Goal: Task Accomplishment & Management: Use online tool/utility

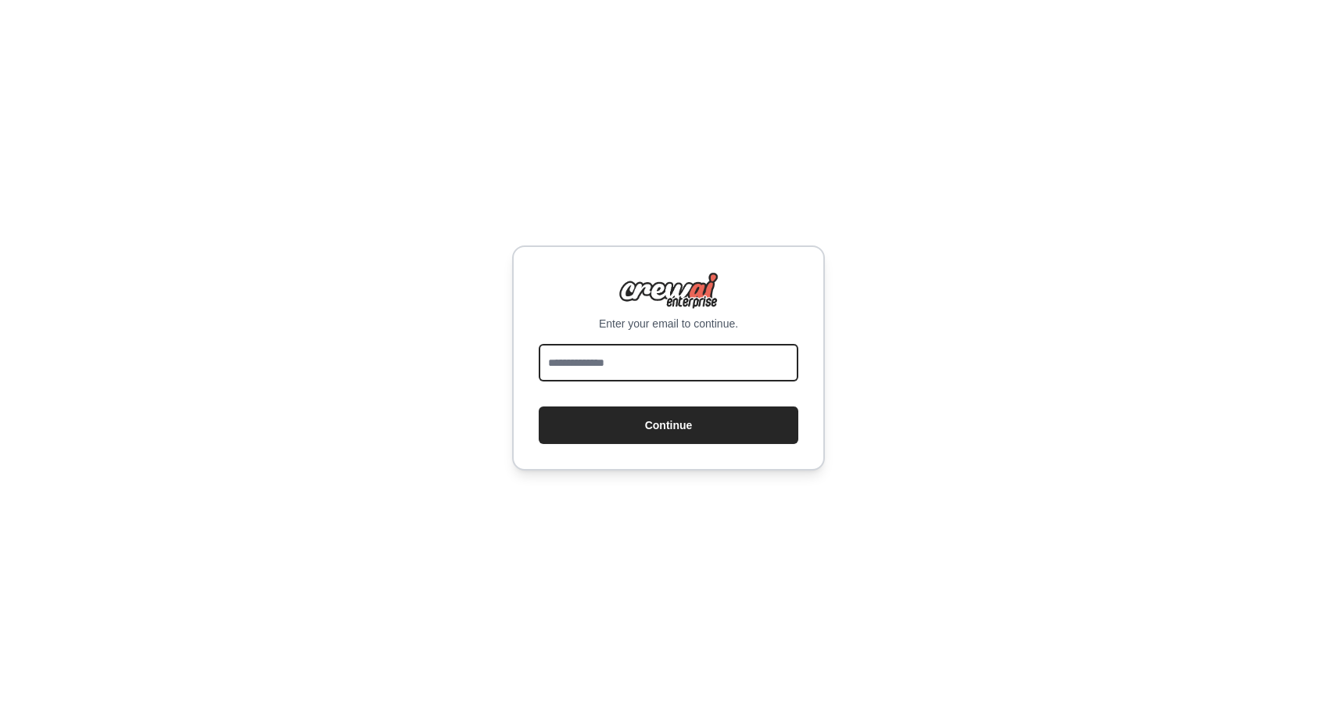
click at [697, 360] on input "email" at bounding box center [668, 363] width 259 height 38
type input "**********"
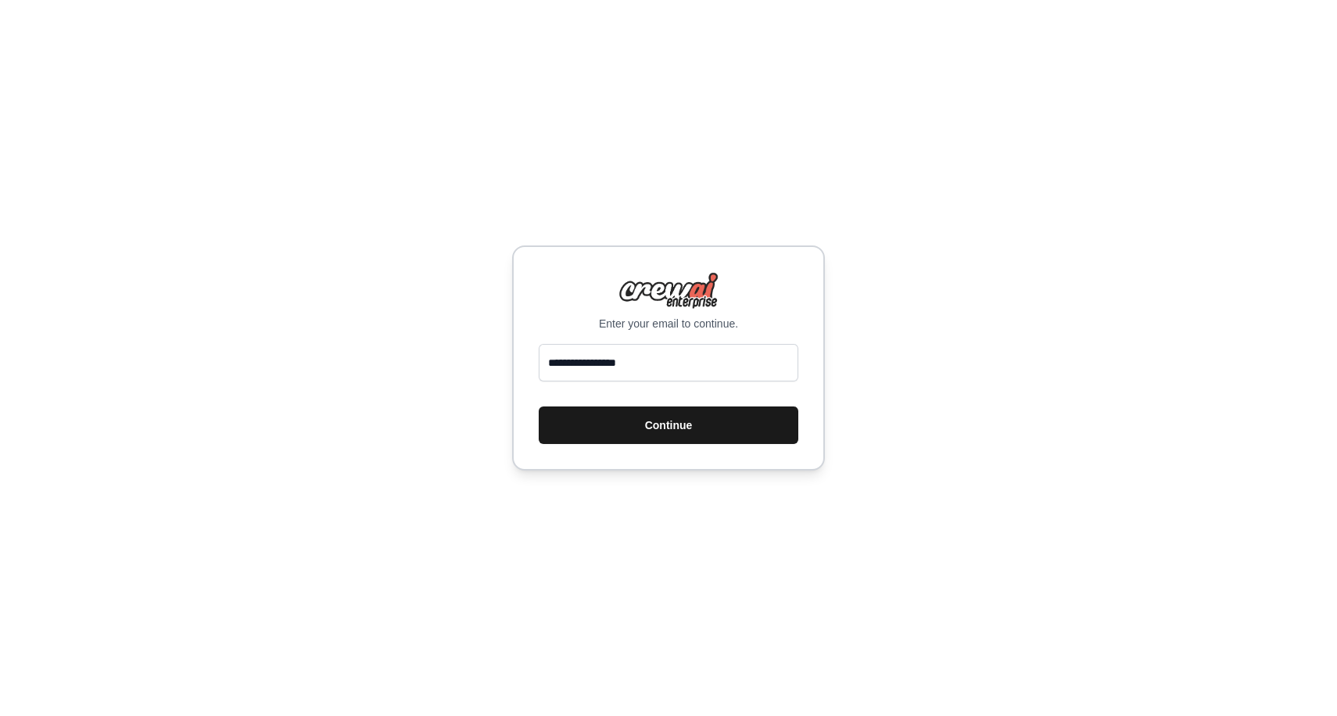
click at [712, 423] on button "Continue" at bounding box center [668, 425] width 259 height 38
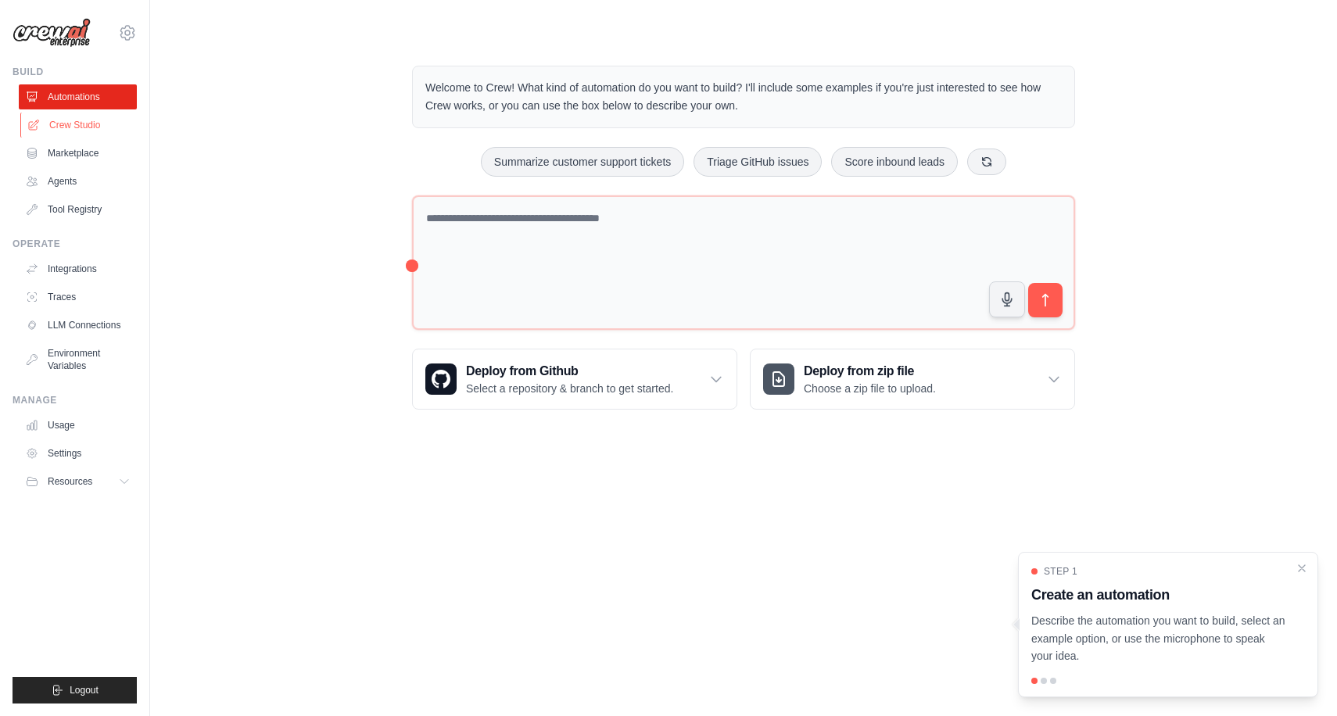
click at [117, 129] on link "Crew Studio" at bounding box center [79, 125] width 118 height 25
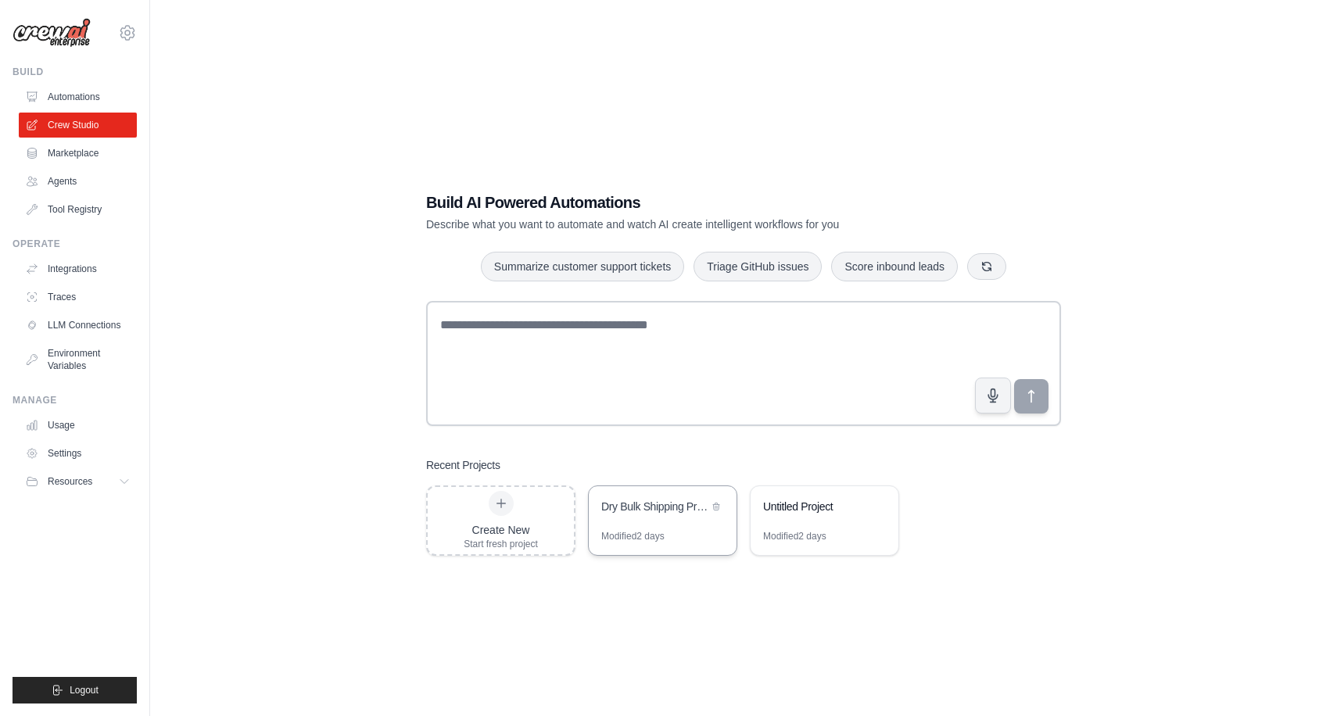
click at [660, 542] on div "Modified 2 days" at bounding box center [632, 536] width 63 height 13
click at [799, 504] on div "Untitled Project" at bounding box center [816, 507] width 107 height 16
click at [117, 421] on link "Usage" at bounding box center [79, 425] width 118 height 25
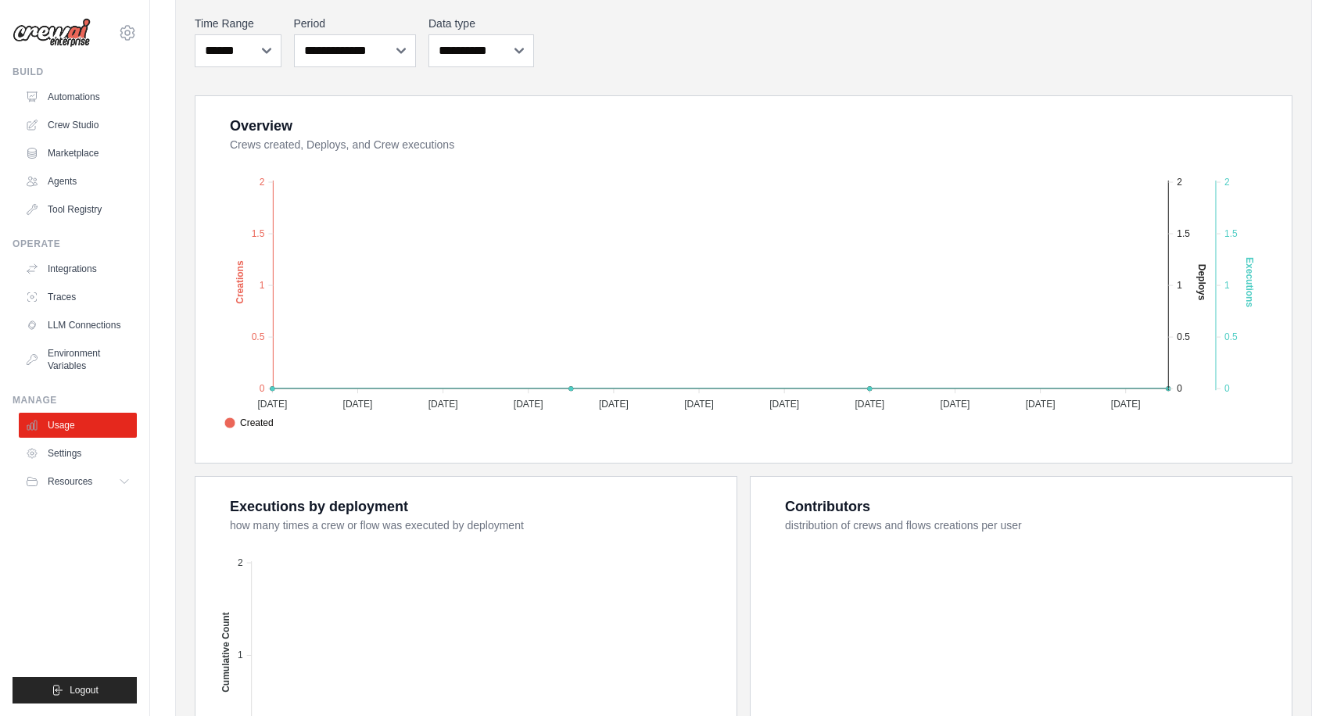
scroll to position [417, 0]
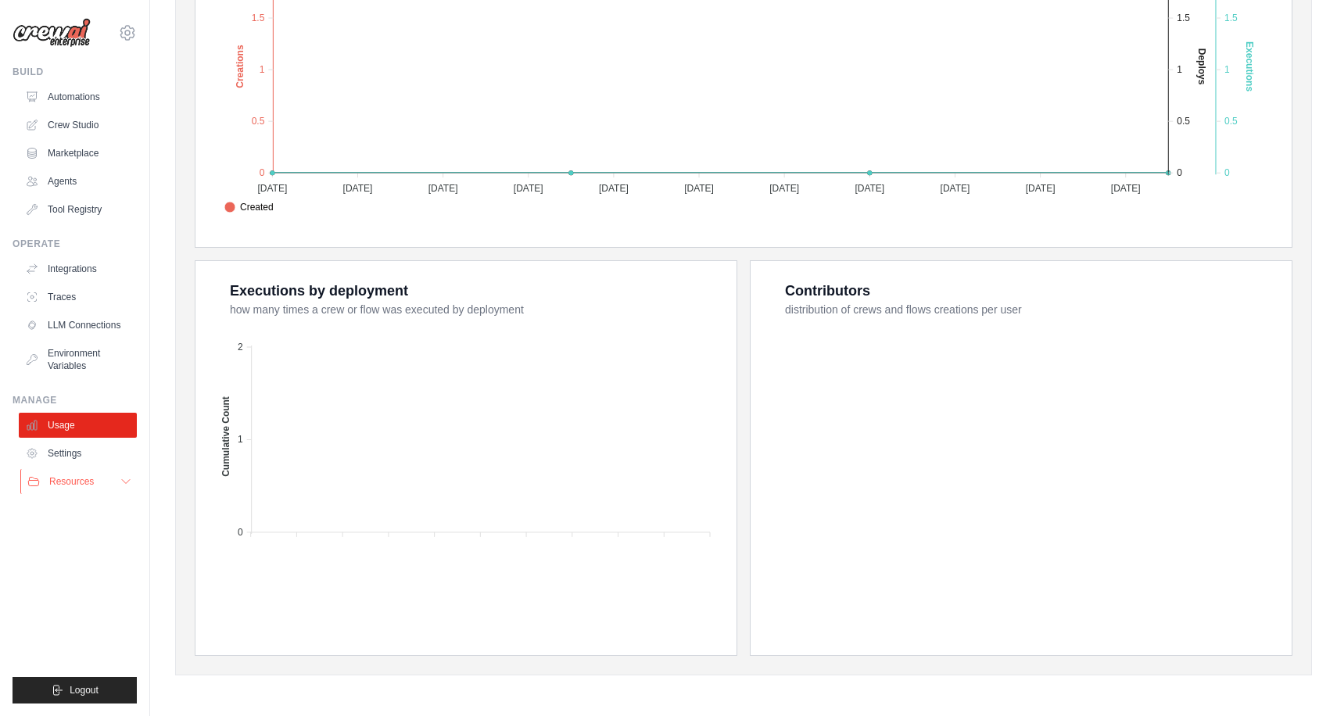
click at [110, 479] on button "Resources" at bounding box center [79, 481] width 118 height 25
click at [98, 291] on link "Traces" at bounding box center [79, 296] width 118 height 25
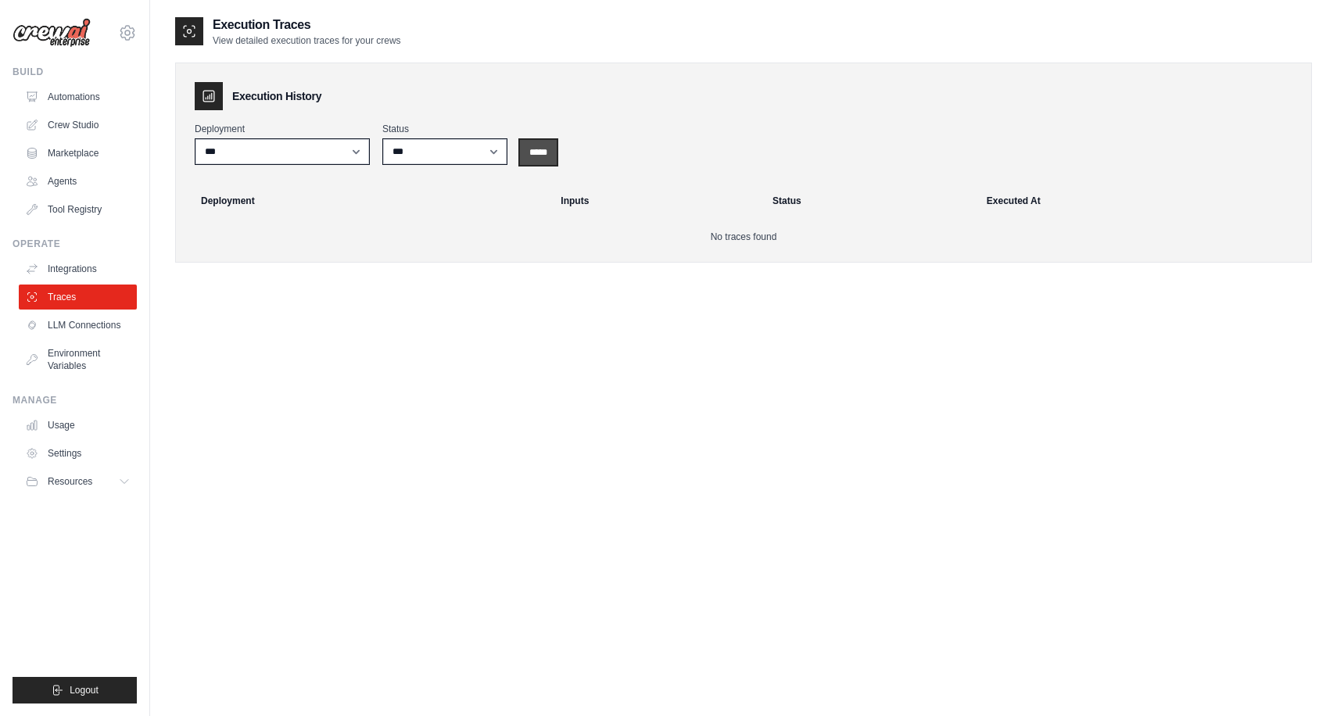
click at [553, 163] on input "*****" at bounding box center [538, 152] width 37 height 25
click at [94, 265] on link "Integrations" at bounding box center [79, 268] width 118 height 25
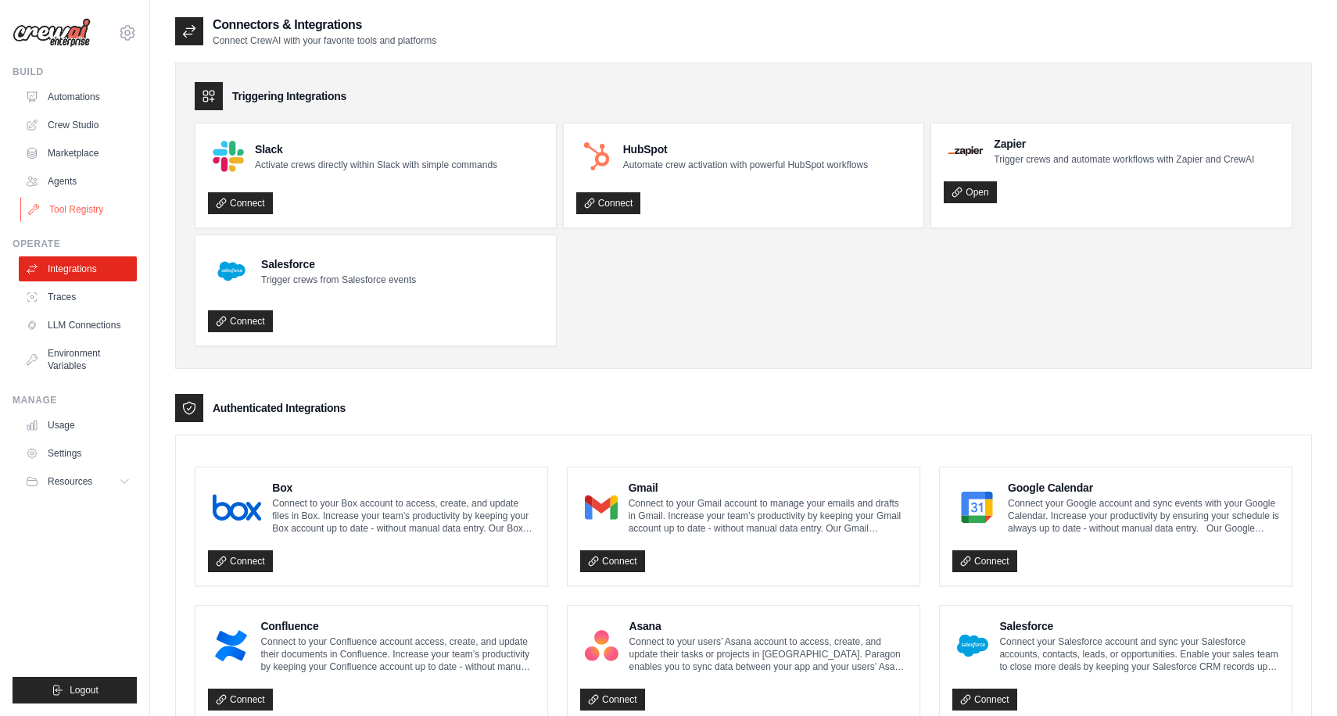
click at [104, 215] on link "Tool Registry" at bounding box center [79, 209] width 118 height 25
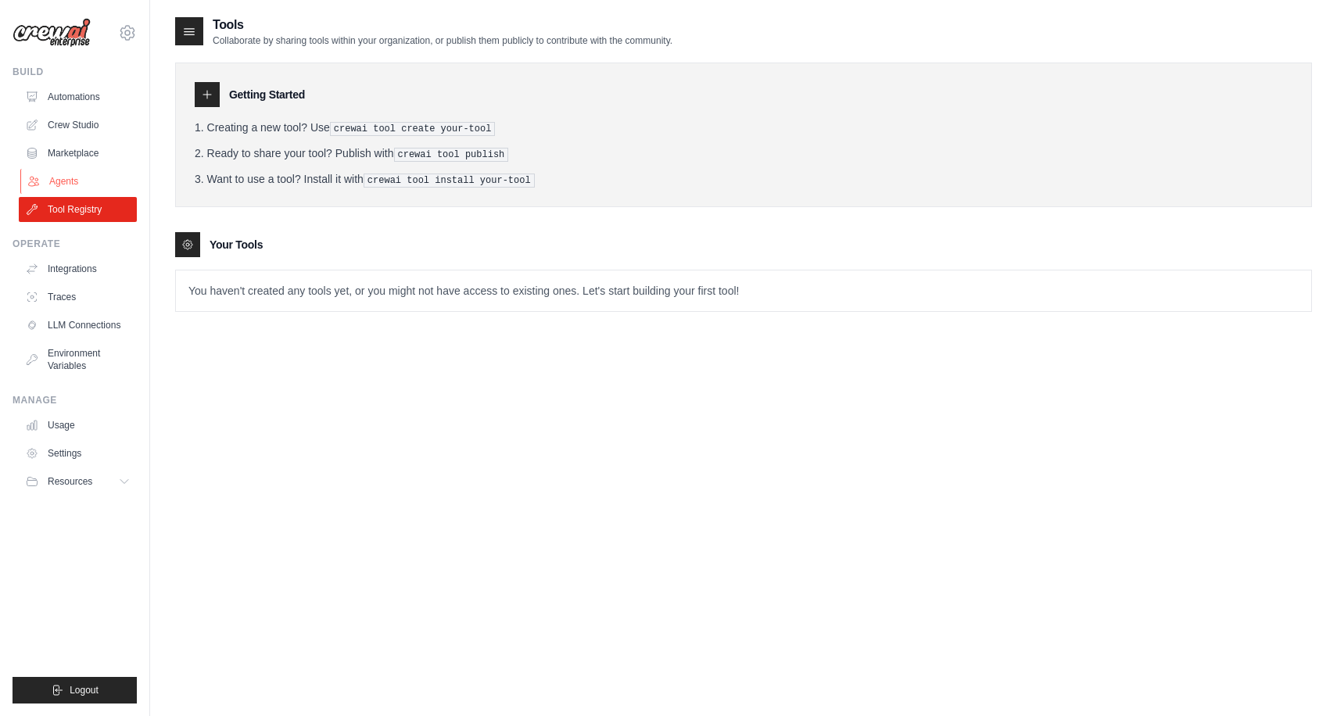
click at [102, 186] on link "Agents" at bounding box center [79, 181] width 118 height 25
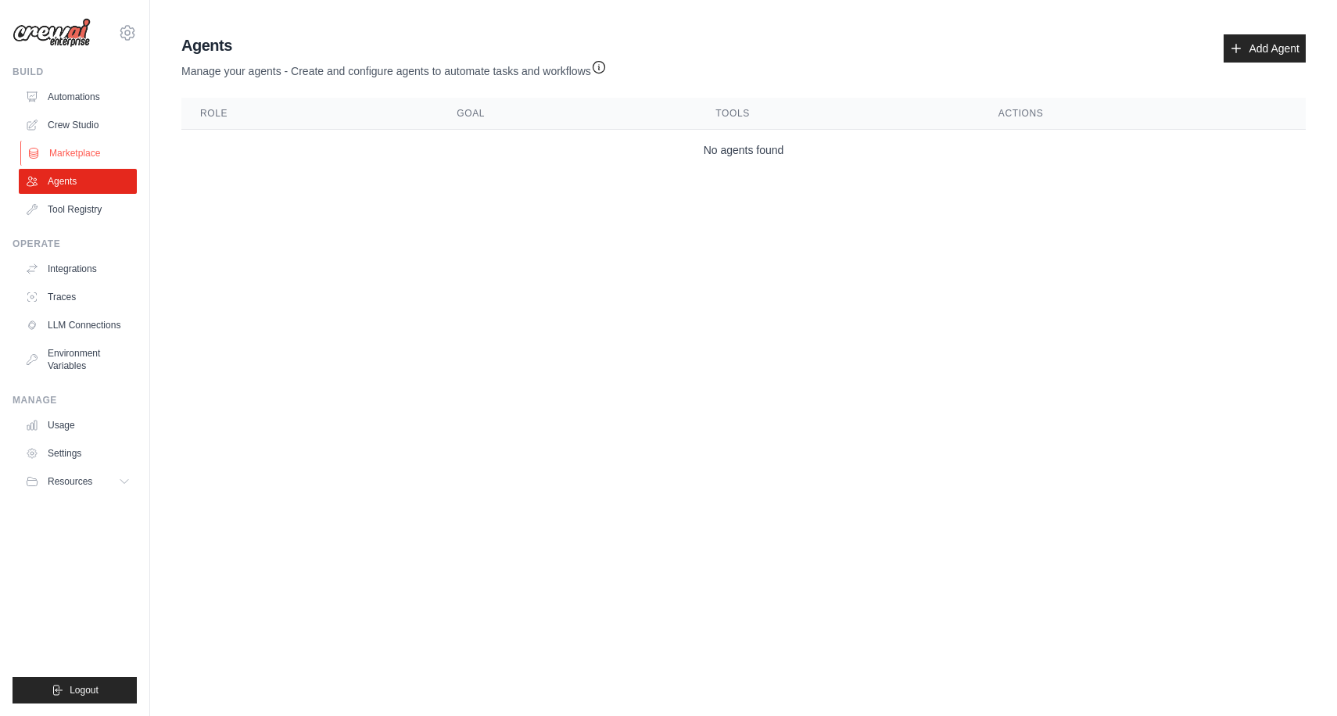
click at [134, 160] on link "Marketplace" at bounding box center [79, 153] width 118 height 25
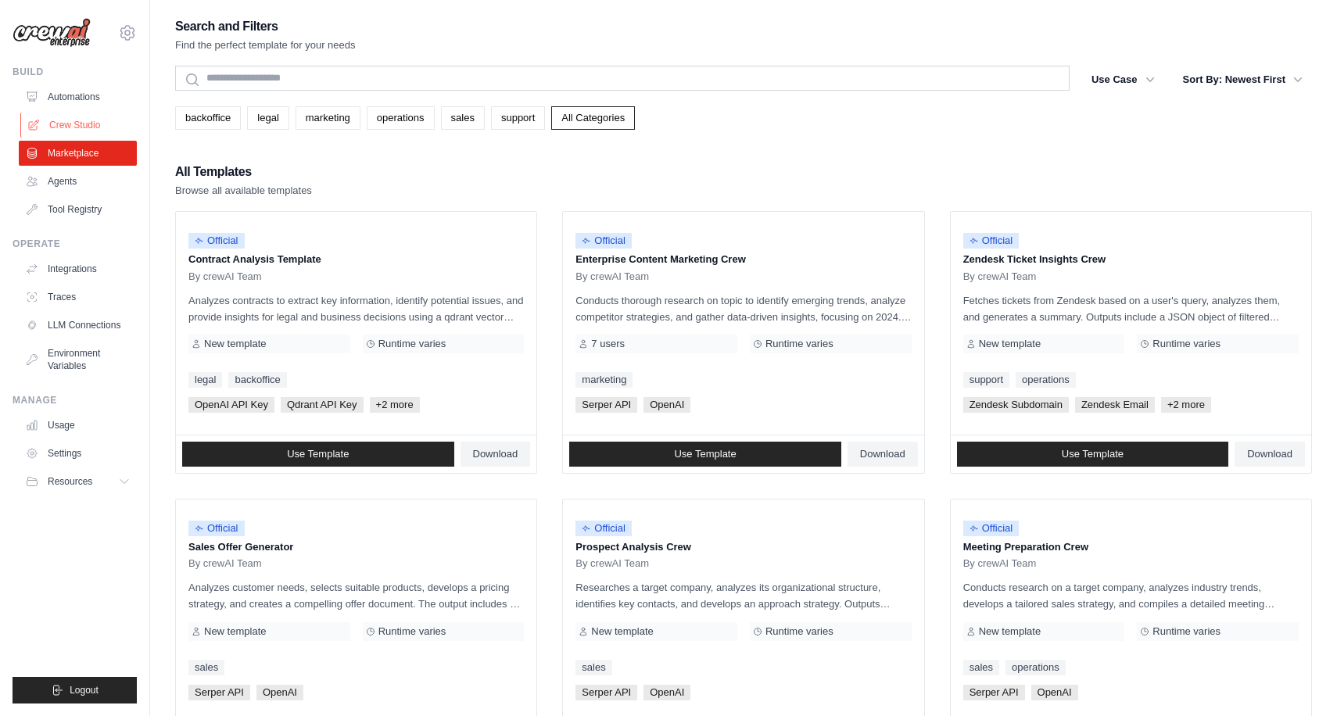
click at [126, 129] on link "Crew Studio" at bounding box center [79, 125] width 118 height 25
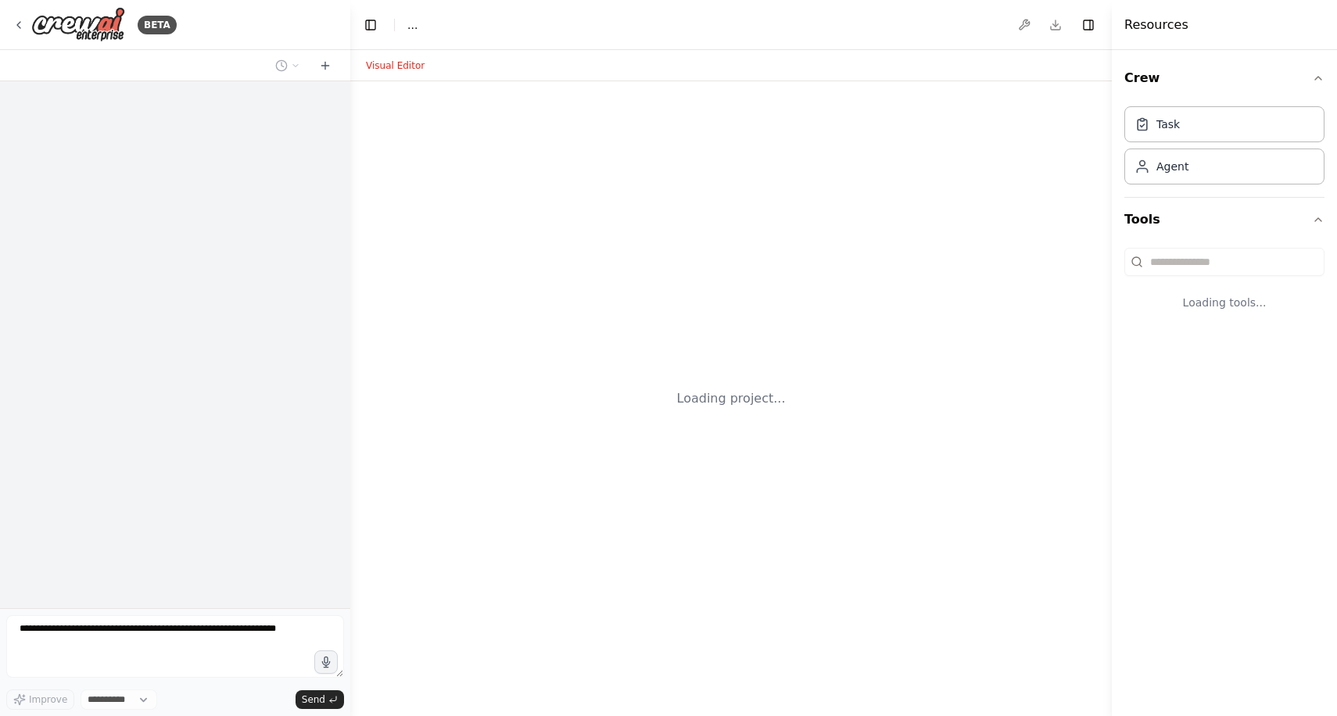
select select "****"
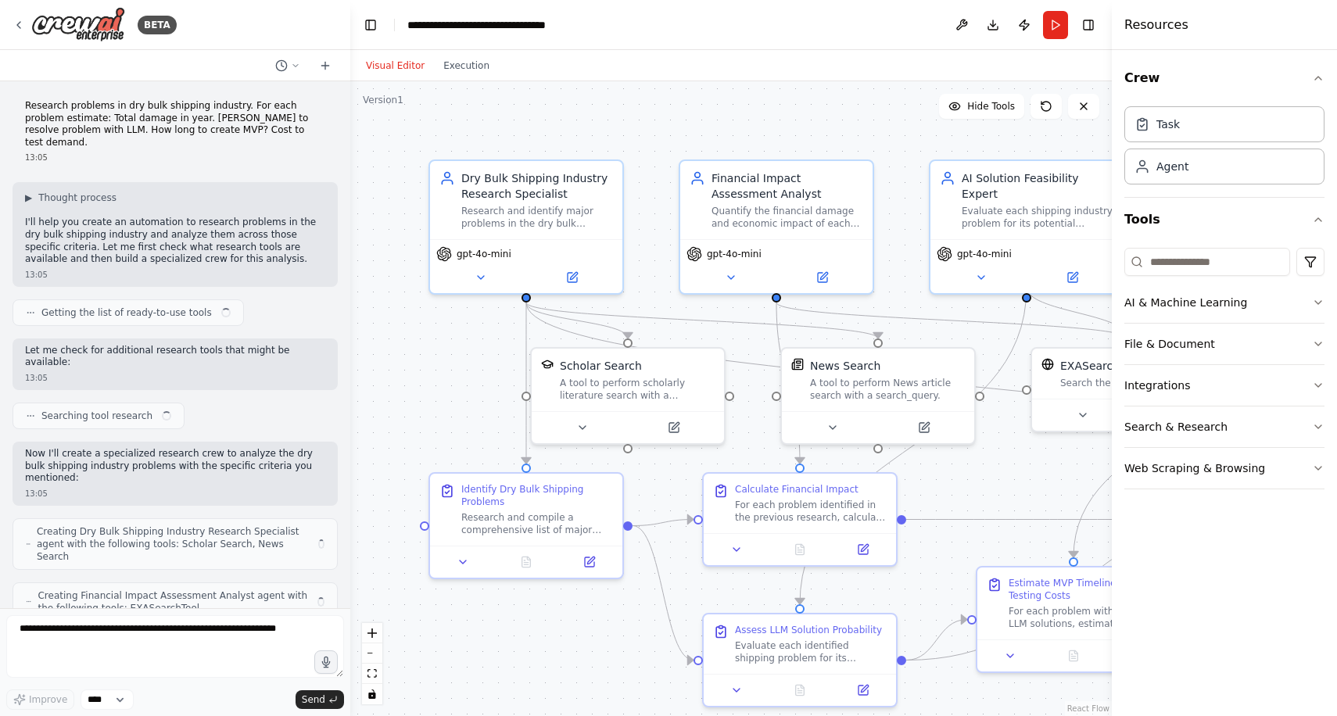
scroll to position [959, 0]
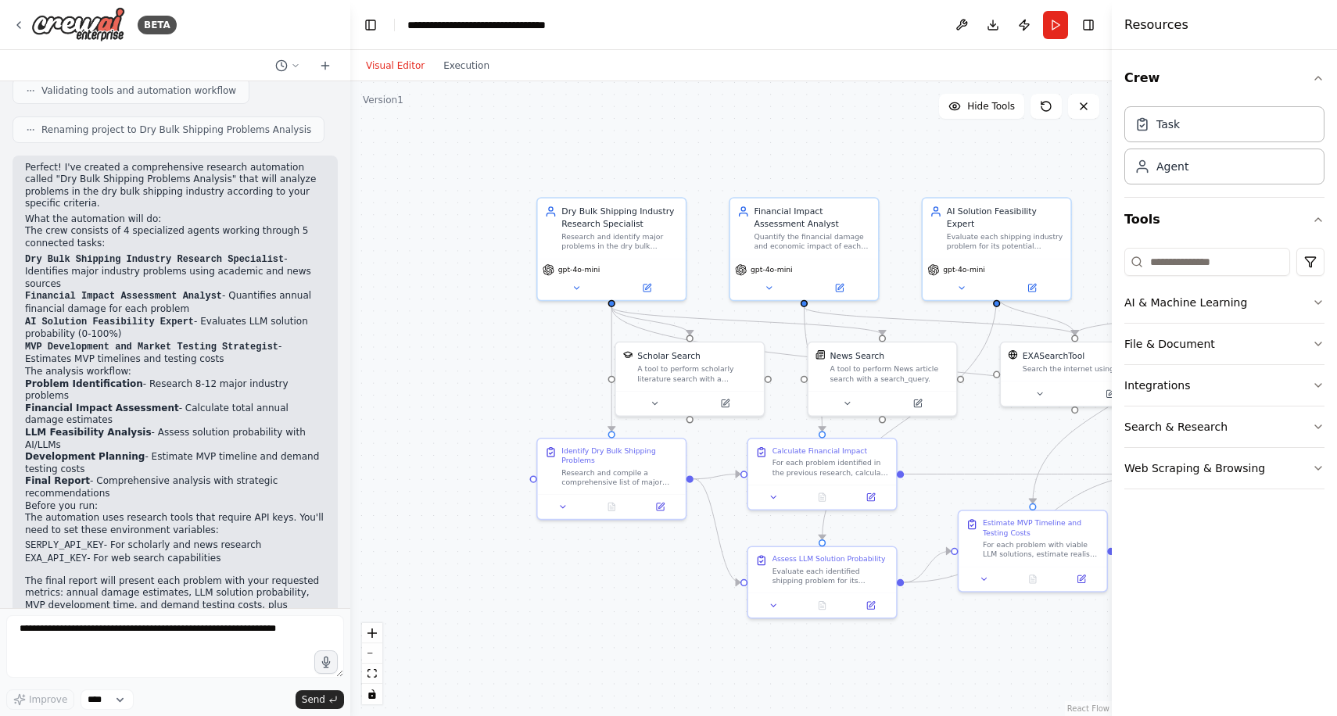
drag, startPoint x: 1000, startPoint y: 438, endPoint x: 833, endPoint y: 438, distance: 167.3
click at [833, 438] on div ".deletable-edge-delete-btn { width: 20px; height: 20px; border: 0px solid #ffff…" at bounding box center [730, 398] width 761 height 635
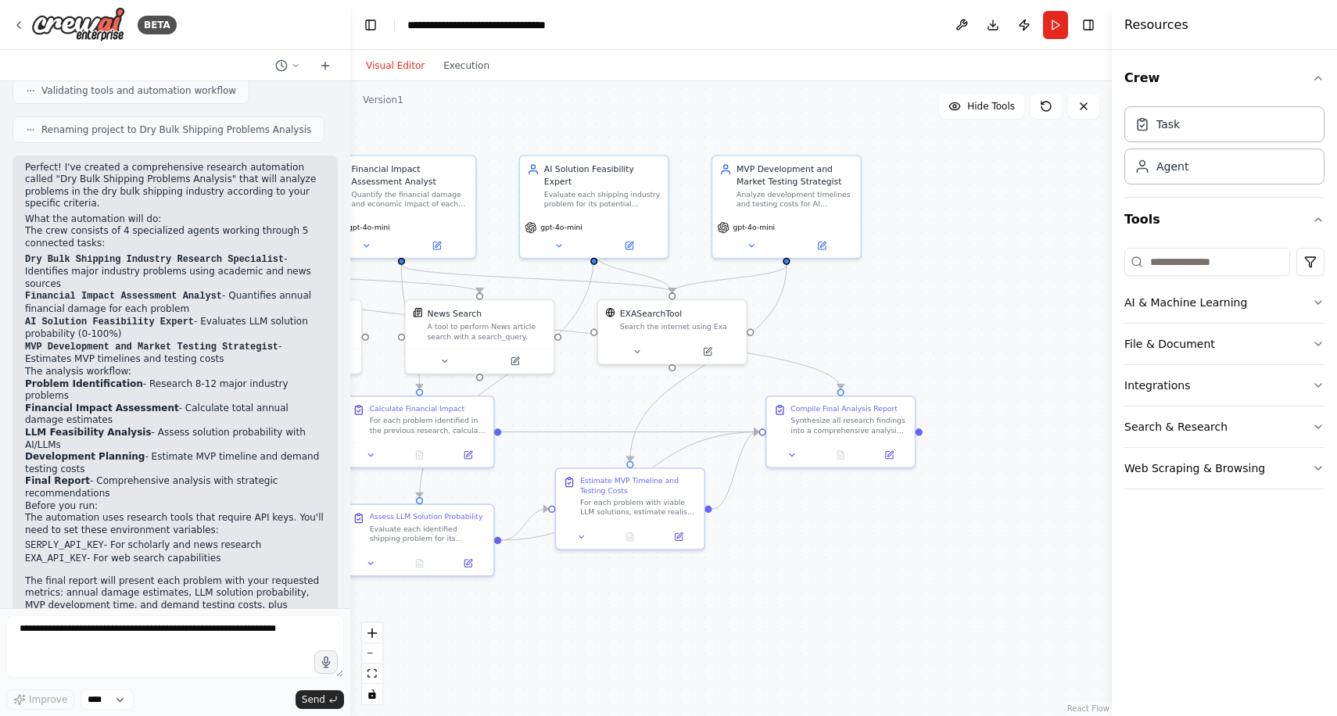
drag, startPoint x: 1011, startPoint y: 423, endPoint x: 756, endPoint y: 375, distance: 259.2
click at [756, 375] on div ".deletable-edge-delete-btn { width: 20px; height: 20px; border: 0px solid #ffff…" at bounding box center [730, 398] width 761 height 635
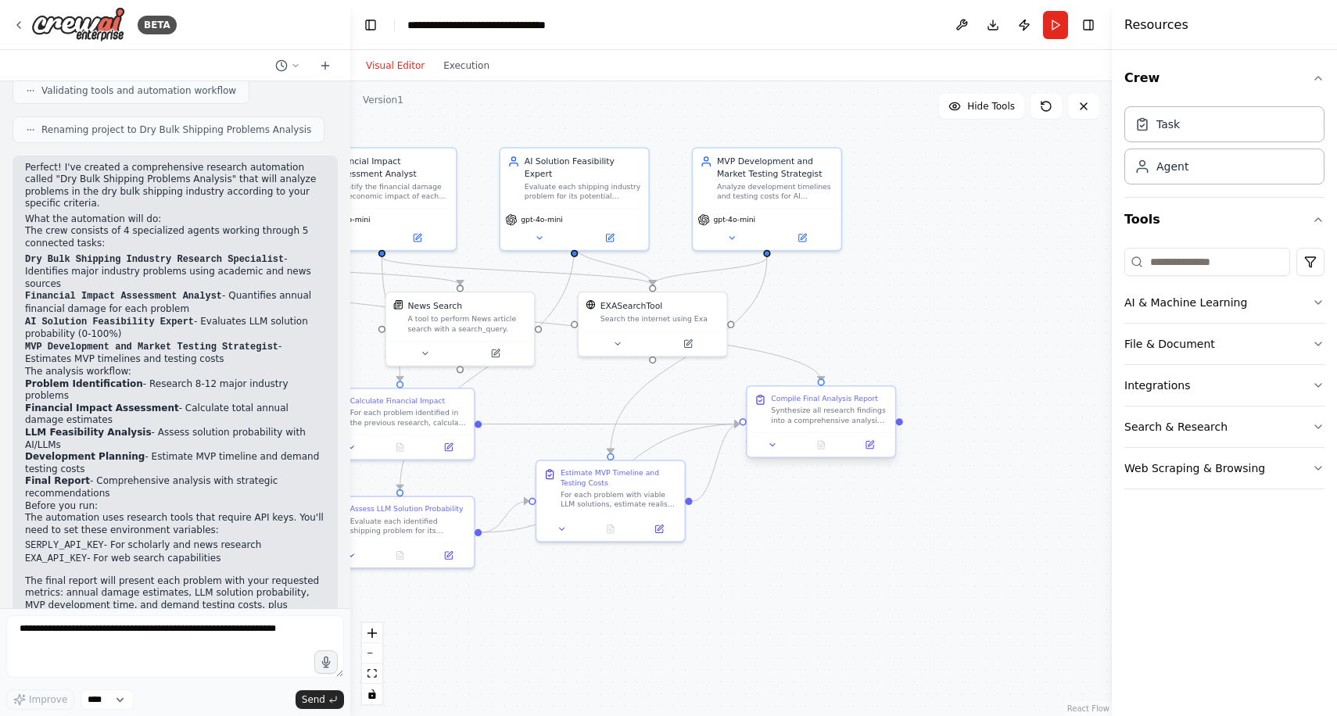
click at [813, 410] on div "Synthesize all research findings into a comprehensive analysis report that pres…" at bounding box center [829, 416] width 116 height 20
click at [768, 443] on icon at bounding box center [772, 444] width 9 height 9
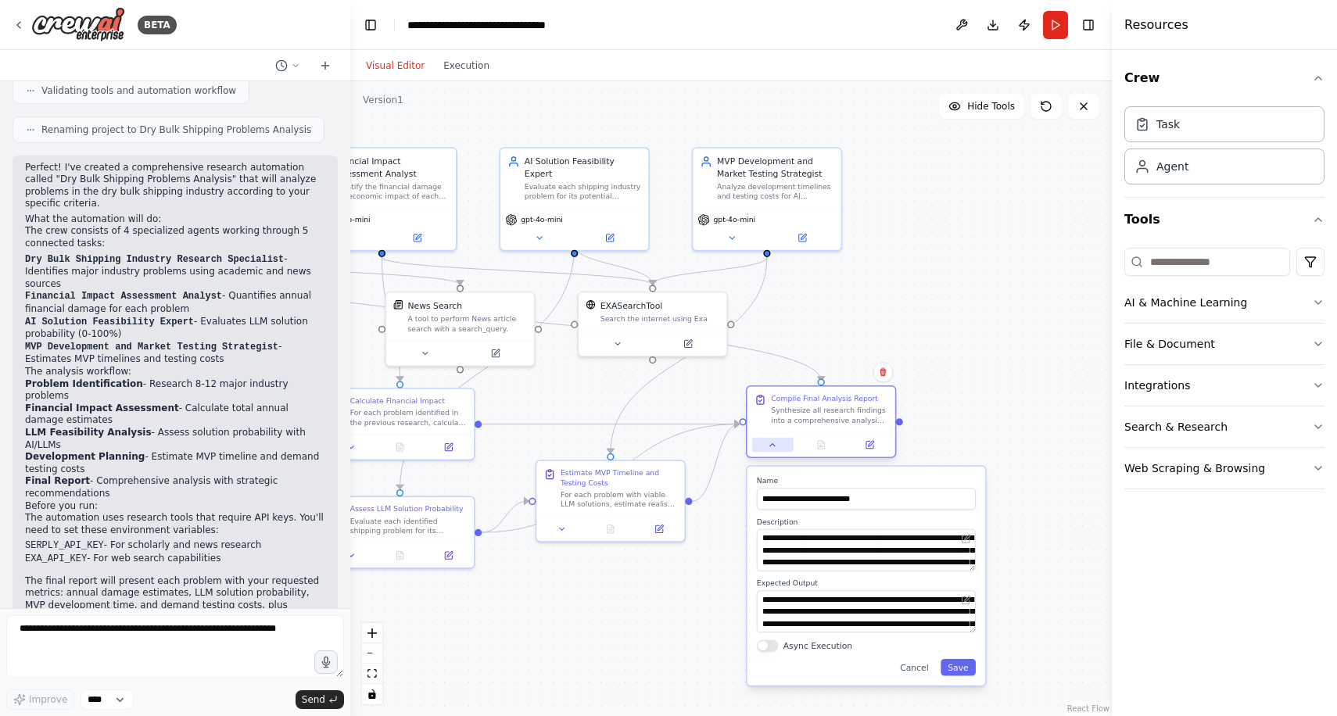
click at [768, 443] on button at bounding box center [772, 445] width 41 height 14
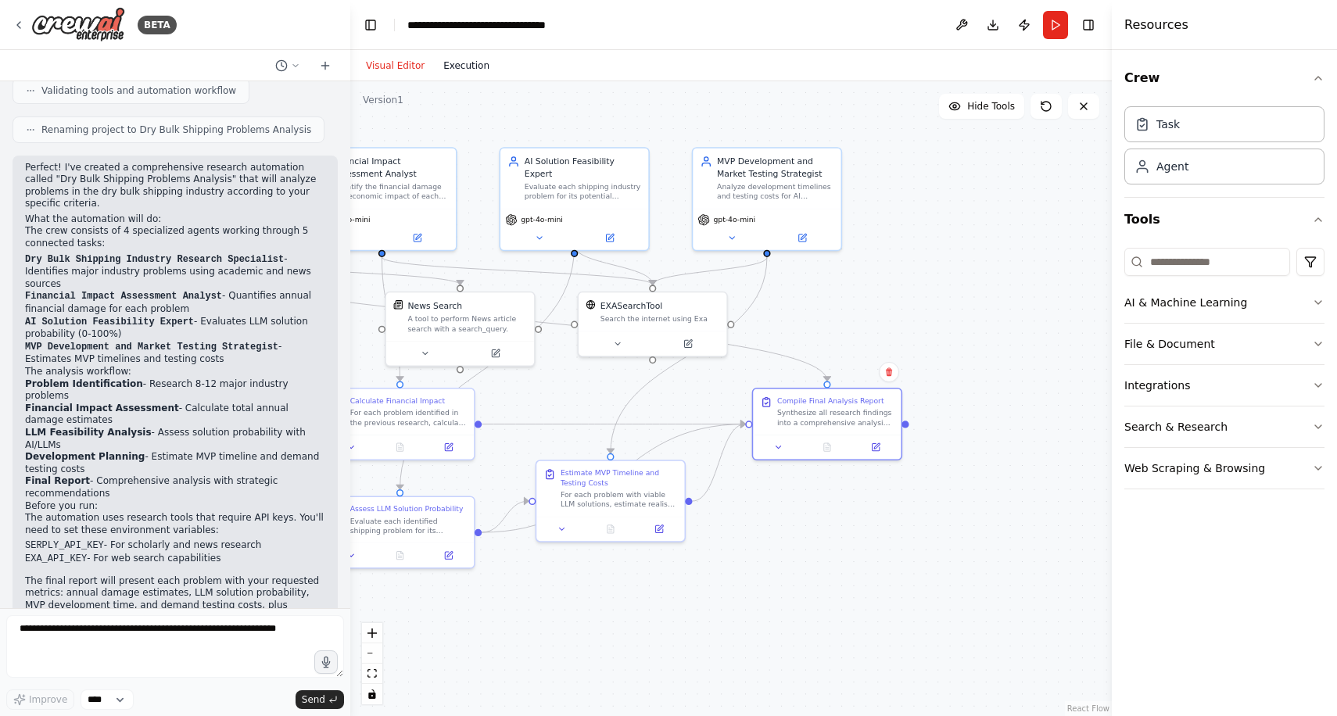
click at [471, 69] on button "Execution" at bounding box center [466, 65] width 65 height 19
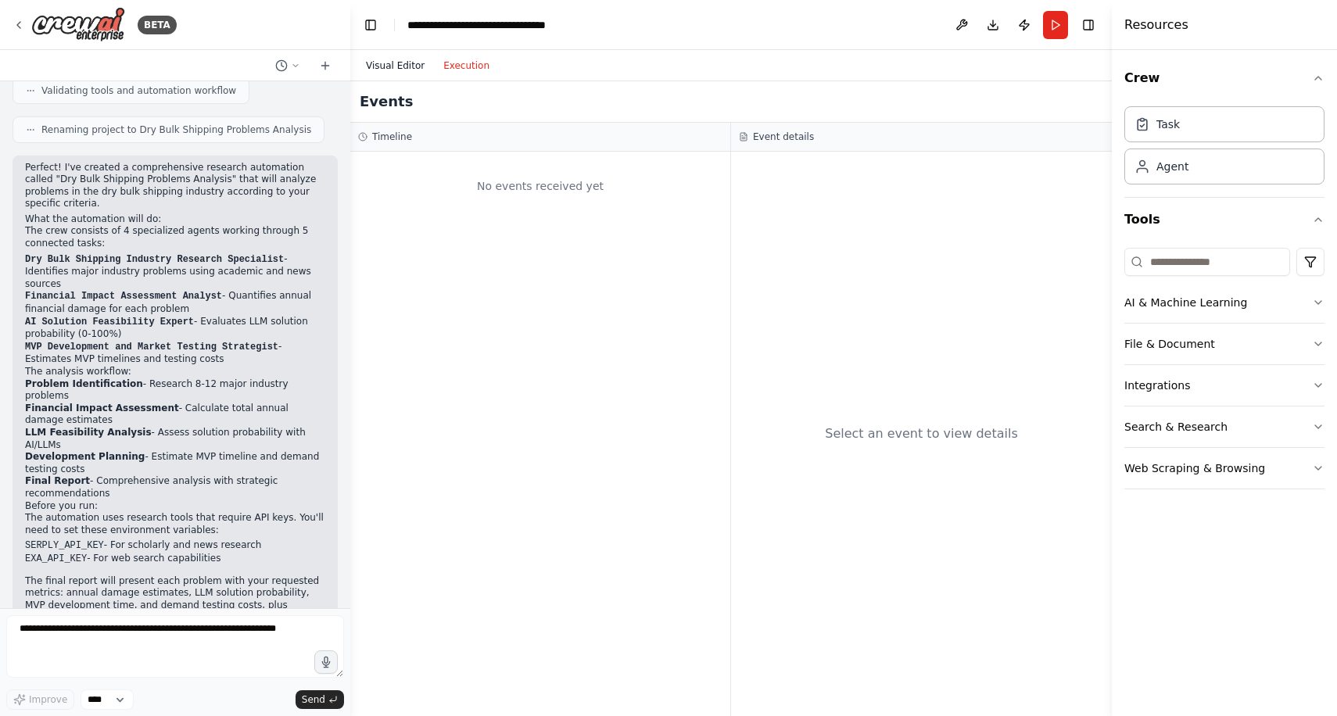
click at [413, 59] on button "Visual Editor" at bounding box center [394, 65] width 77 height 19
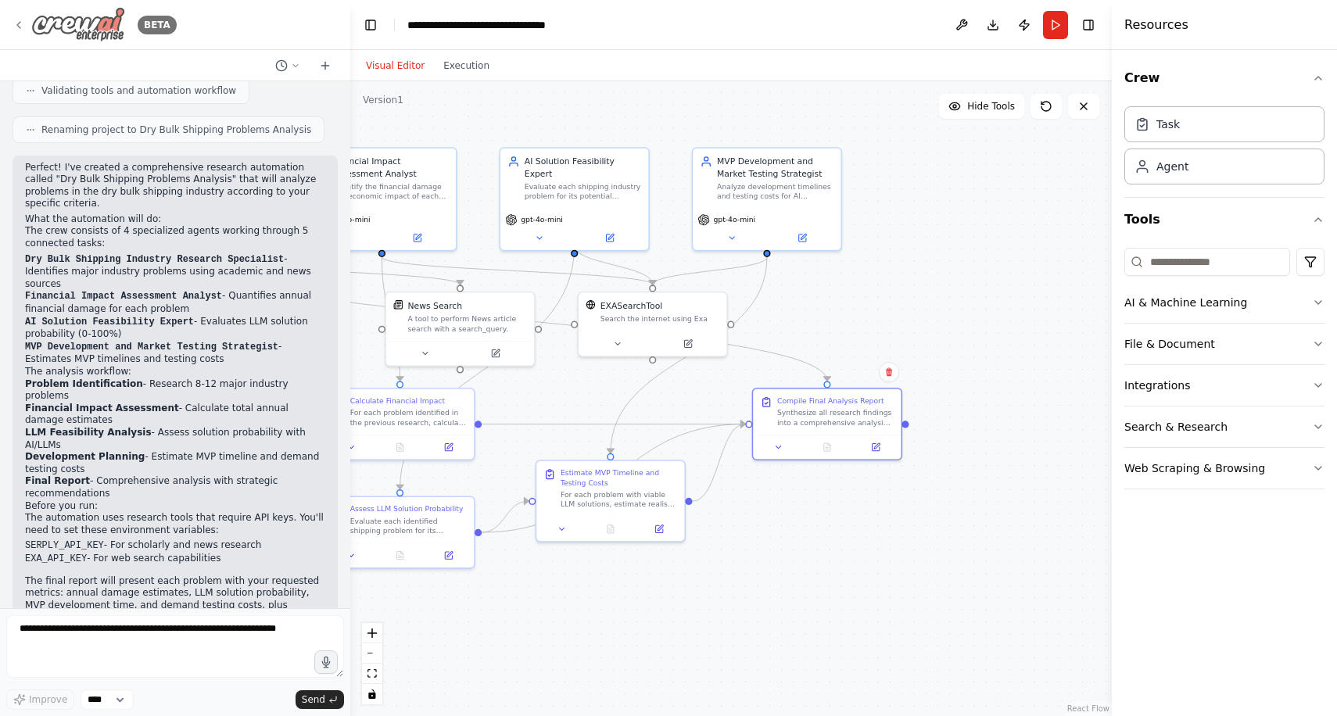
click at [119, 27] on img at bounding box center [78, 24] width 94 height 35
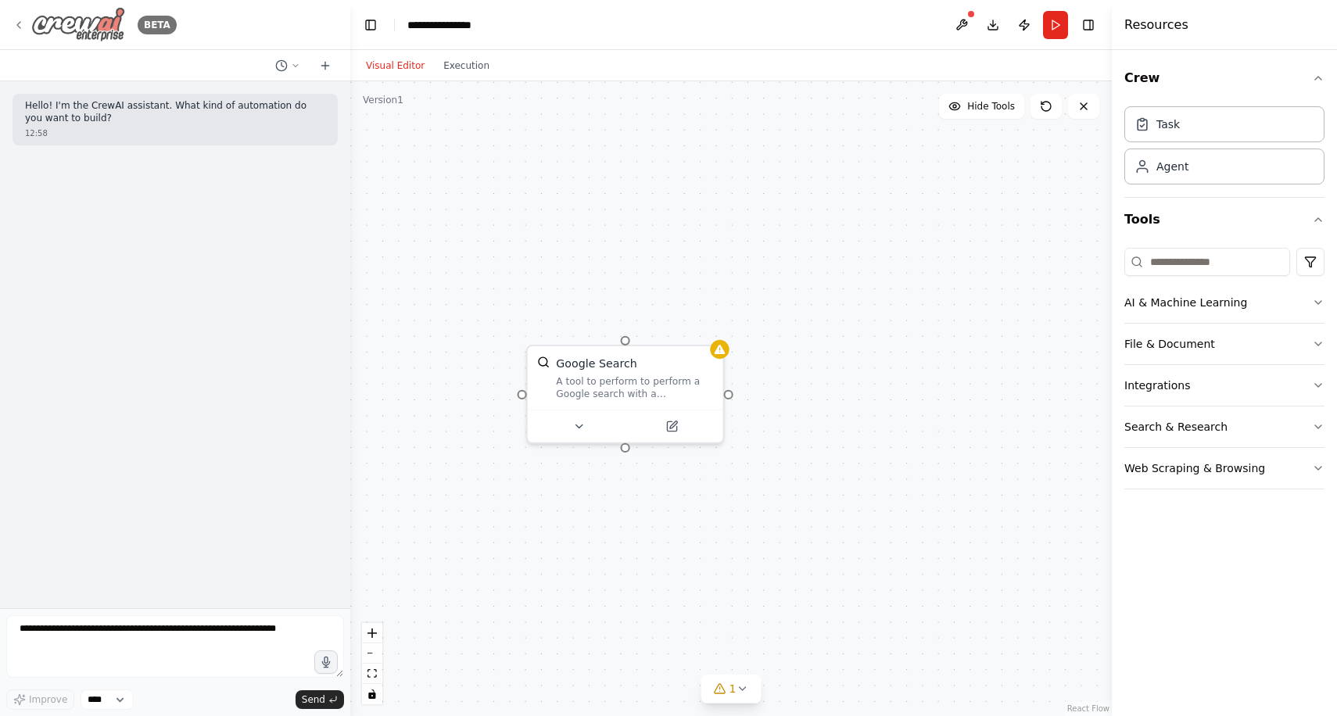
click at [20, 16] on div "BETA" at bounding box center [95, 24] width 164 height 35
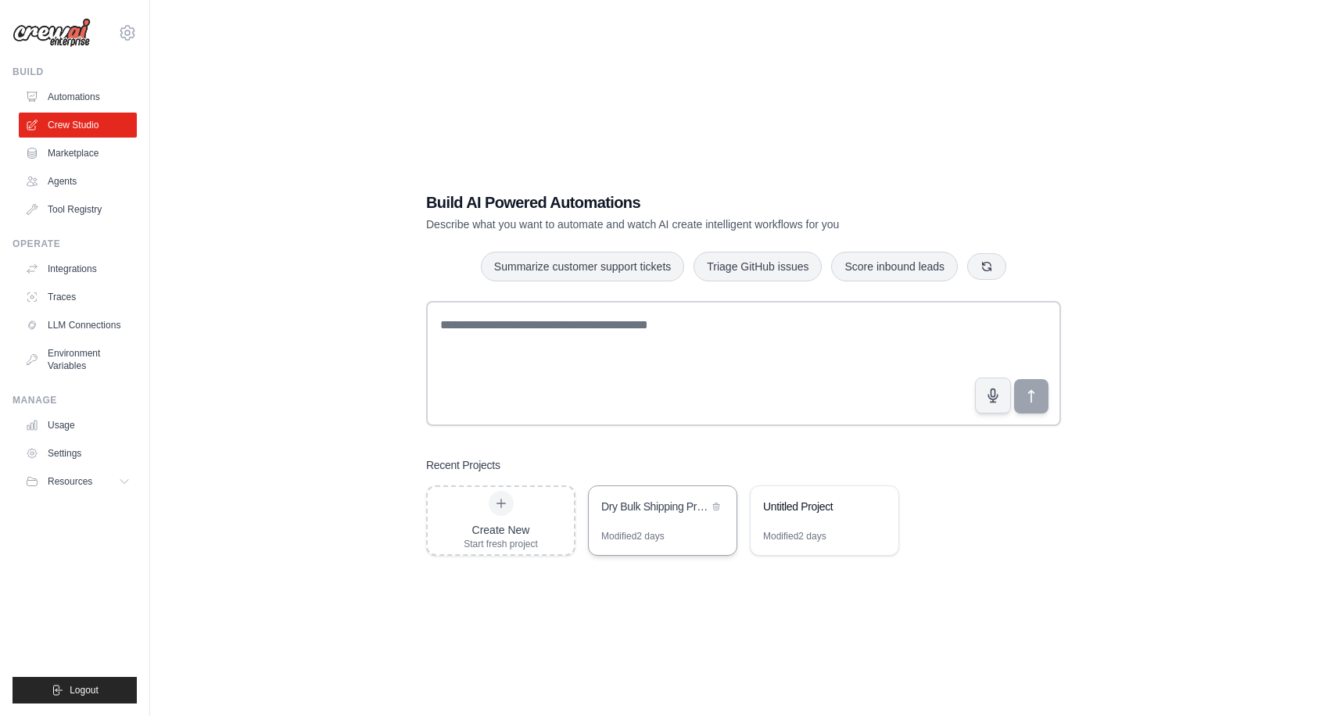
click at [637, 546] on div "Modified 2 days" at bounding box center [663, 542] width 148 height 25
click at [116, 103] on link "Automations" at bounding box center [79, 96] width 118 height 25
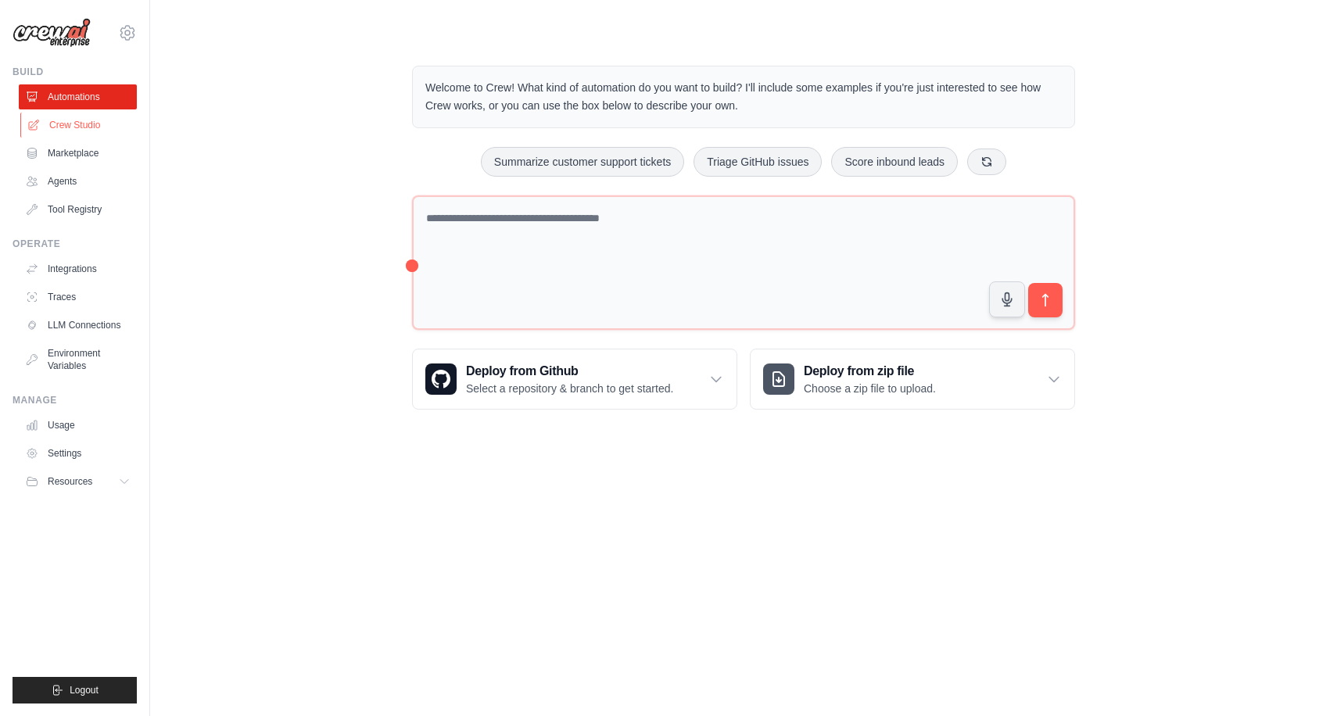
click at [109, 127] on link "Crew Studio" at bounding box center [79, 125] width 118 height 25
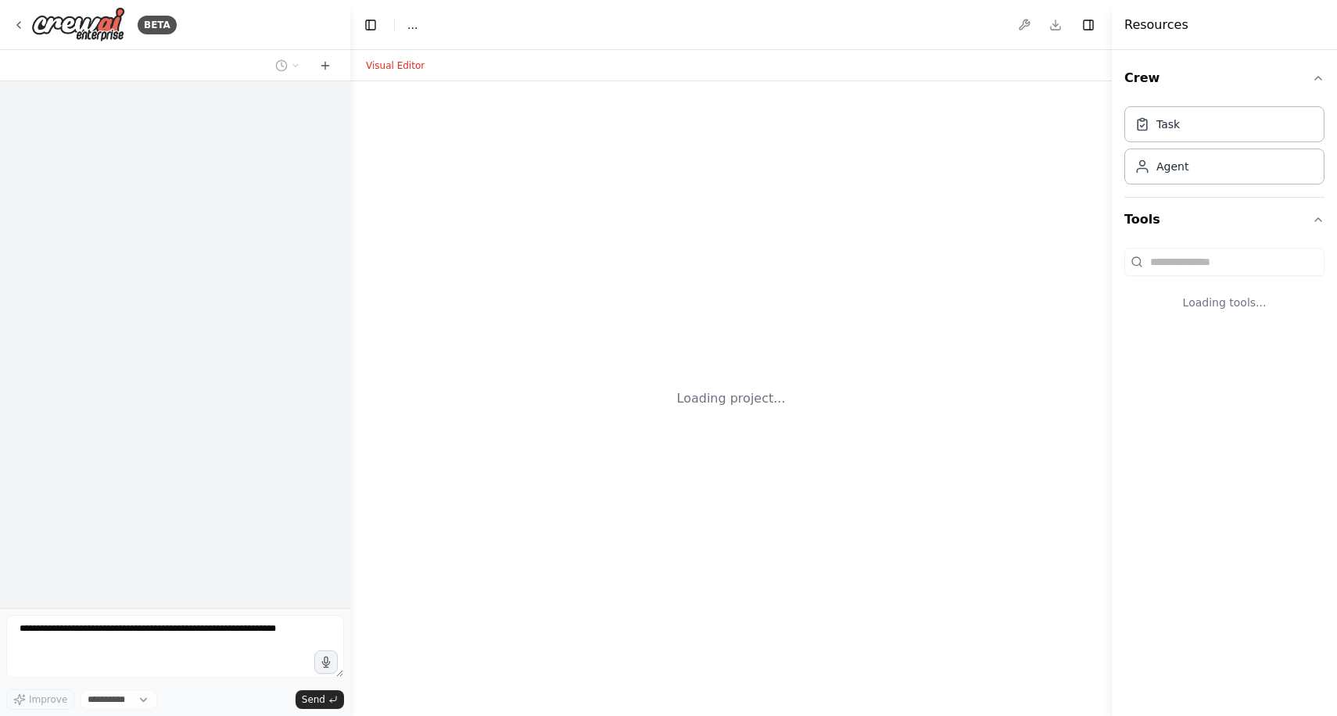
select select "****"
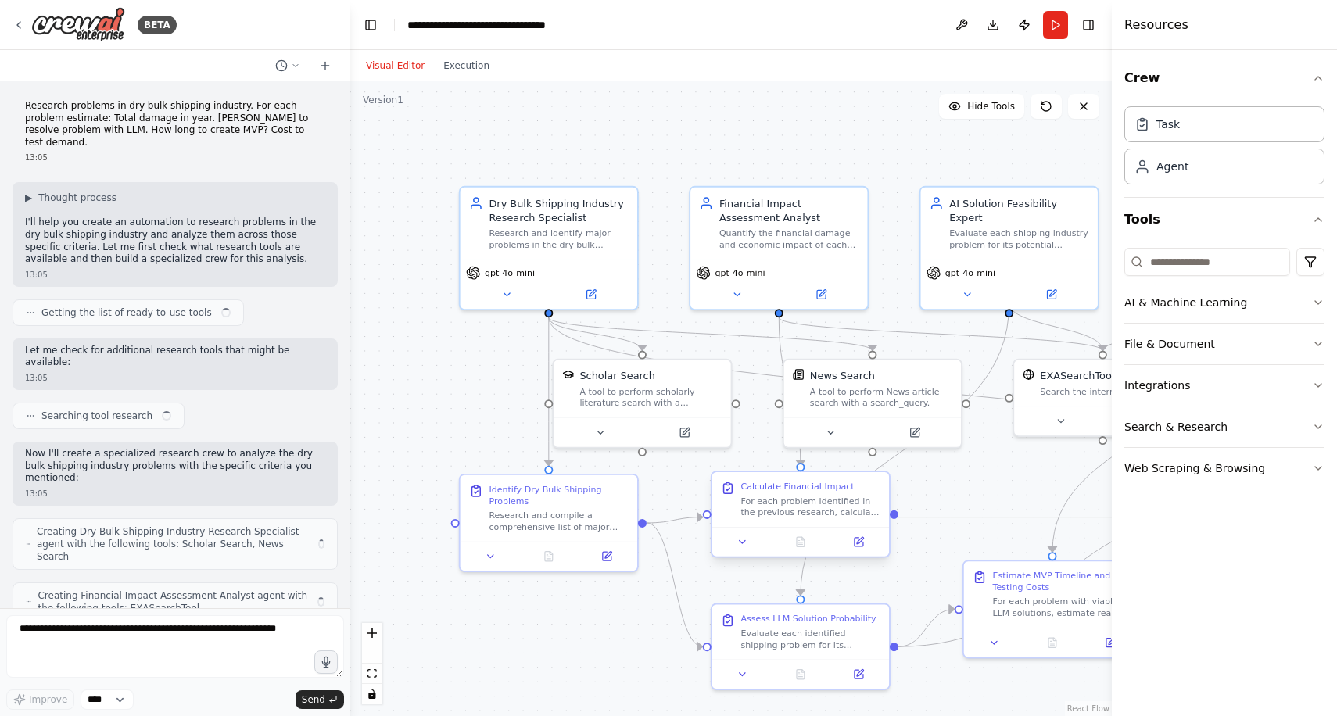
scroll to position [472, 0]
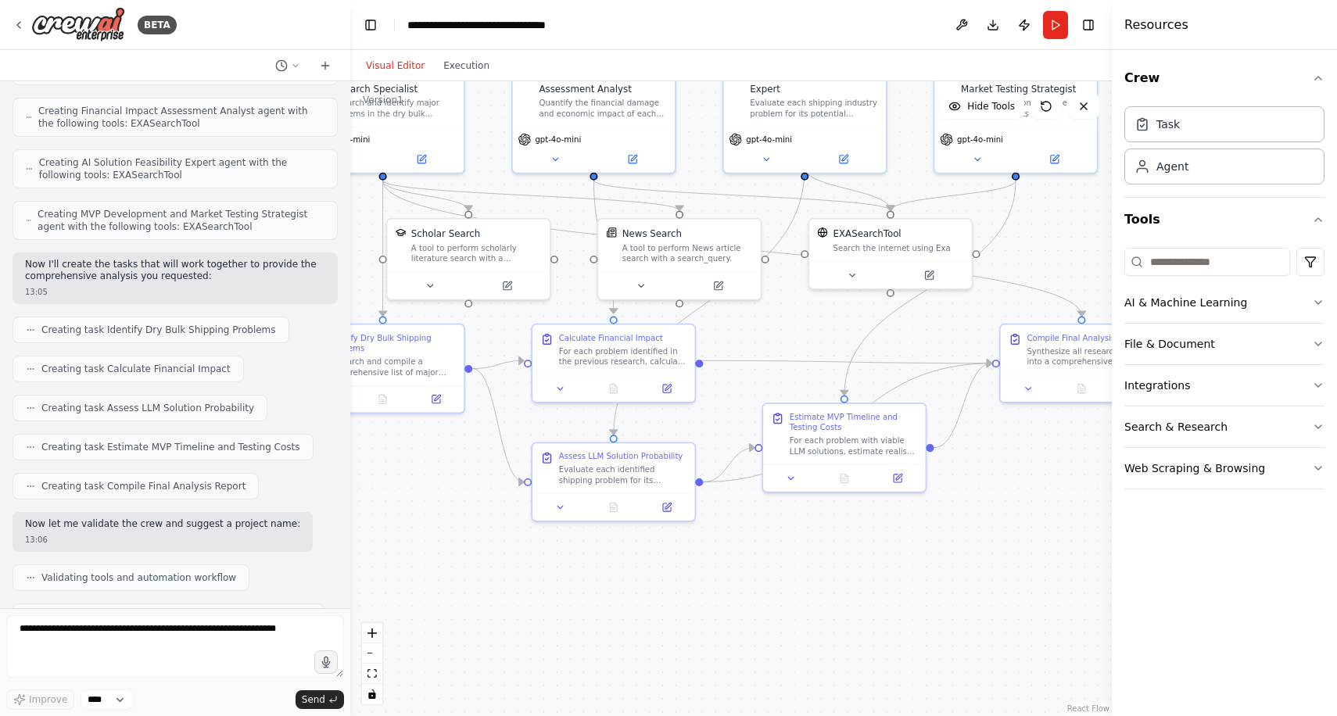
drag, startPoint x: 1012, startPoint y: 502, endPoint x: 825, endPoint y: 350, distance: 241.2
click at [825, 350] on div ".deletable-edge-delete-btn { width: 20px; height: 20px; border: 0px solid #ffff…" at bounding box center [730, 398] width 761 height 635
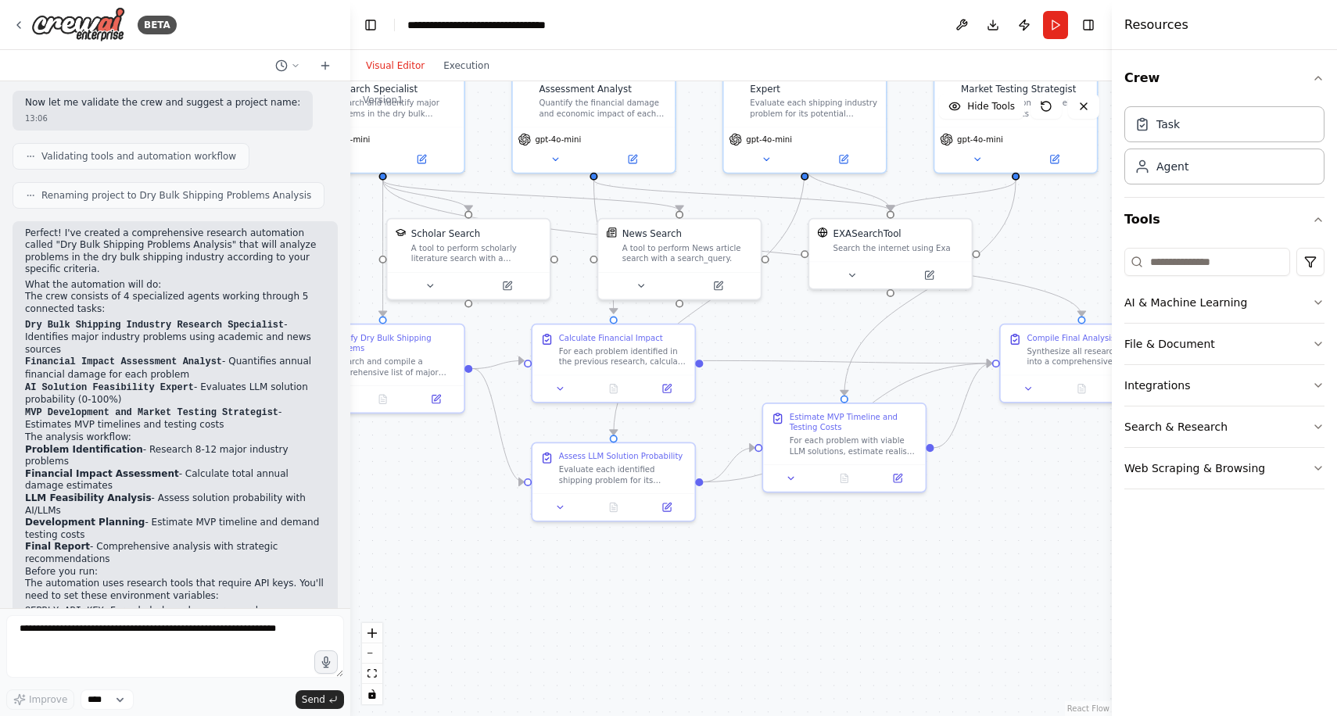
scroll to position [959, 0]
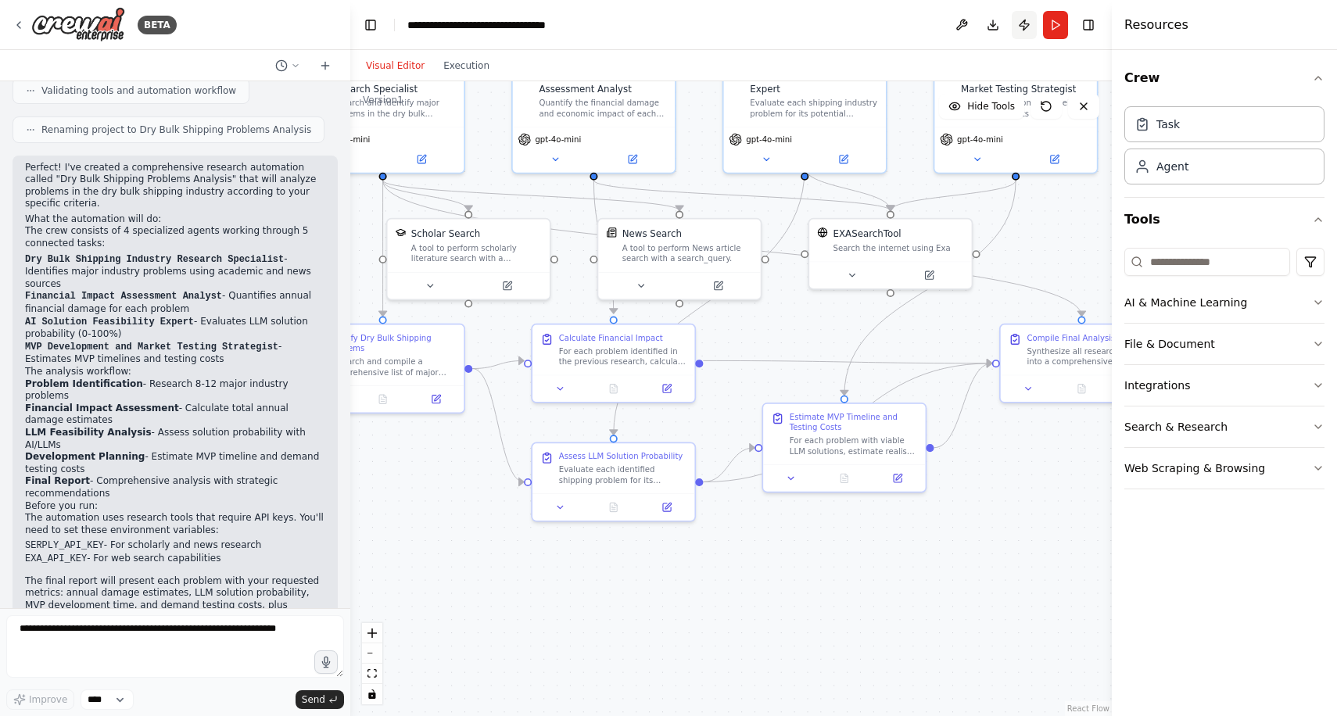
click at [1018, 29] on button "Publish" at bounding box center [1023, 25] width 25 height 28
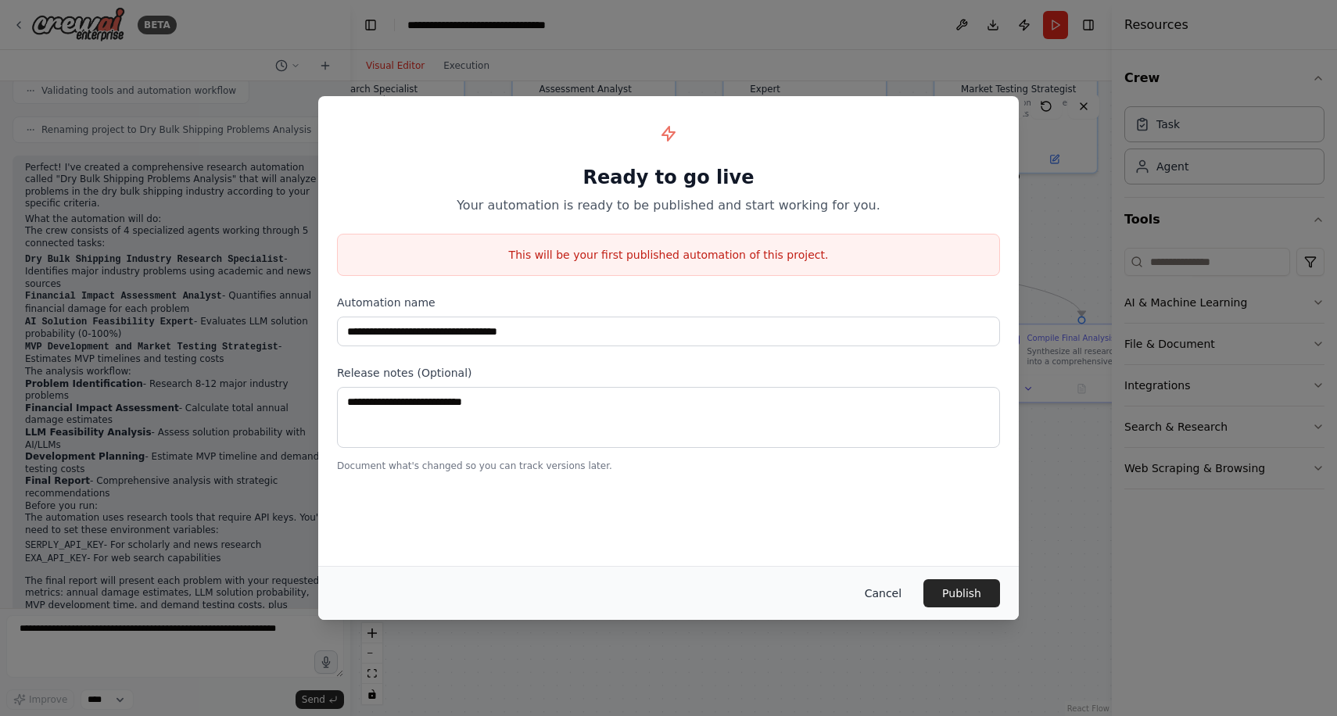
click at [888, 595] on button "Cancel" at bounding box center [883, 593] width 62 height 28
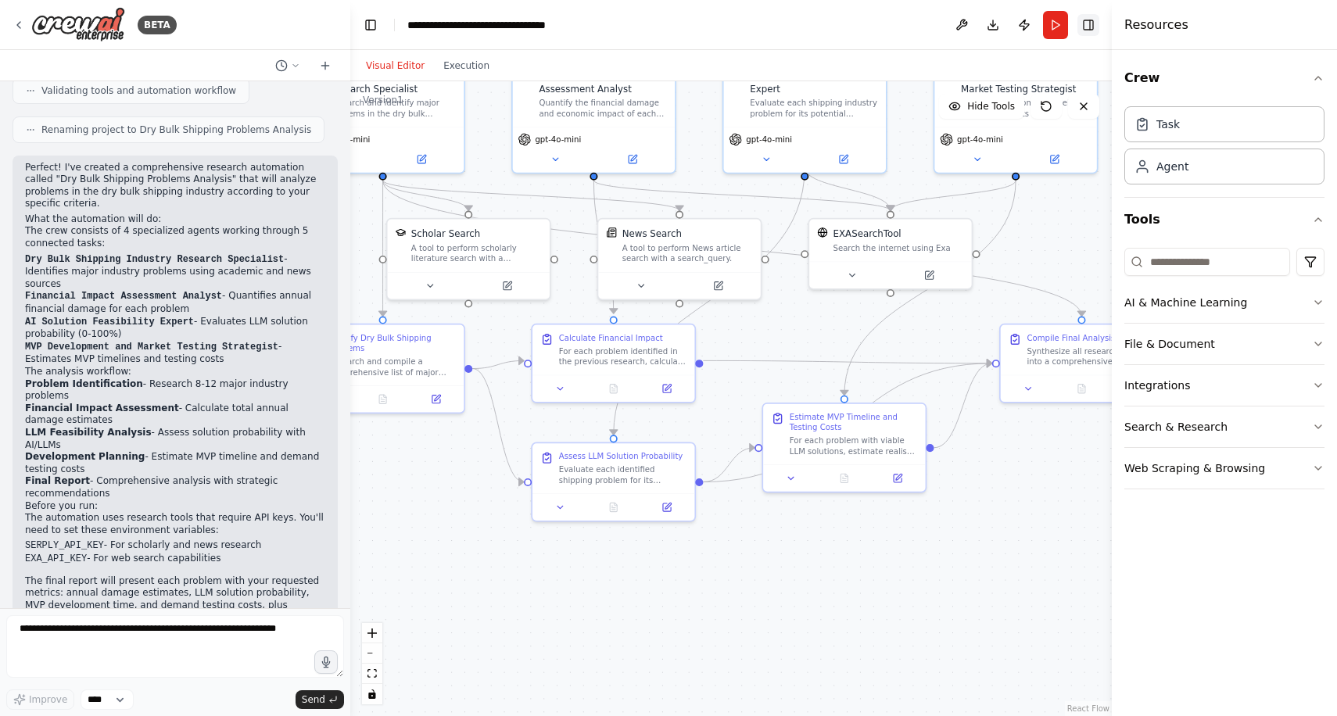
click at [1080, 27] on button "Toggle Right Sidebar" at bounding box center [1088, 25] width 22 height 22
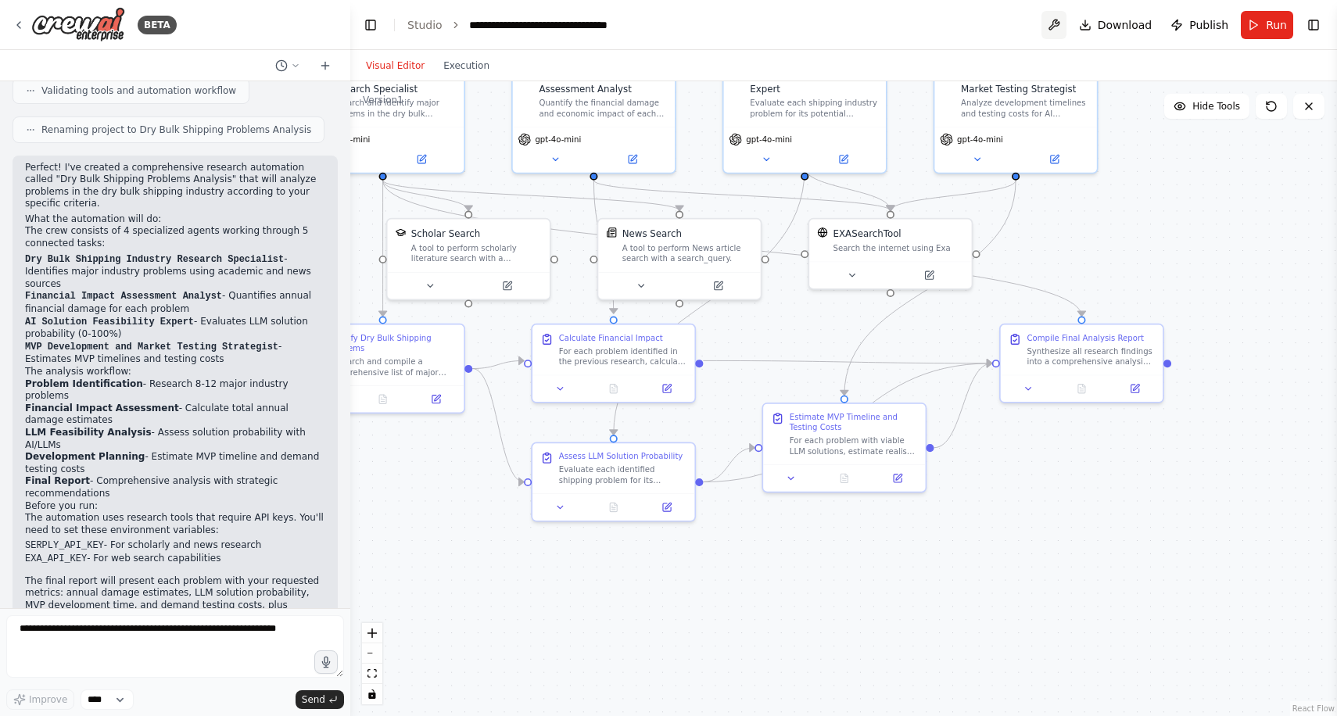
click at [1065, 27] on button at bounding box center [1053, 25] width 25 height 28
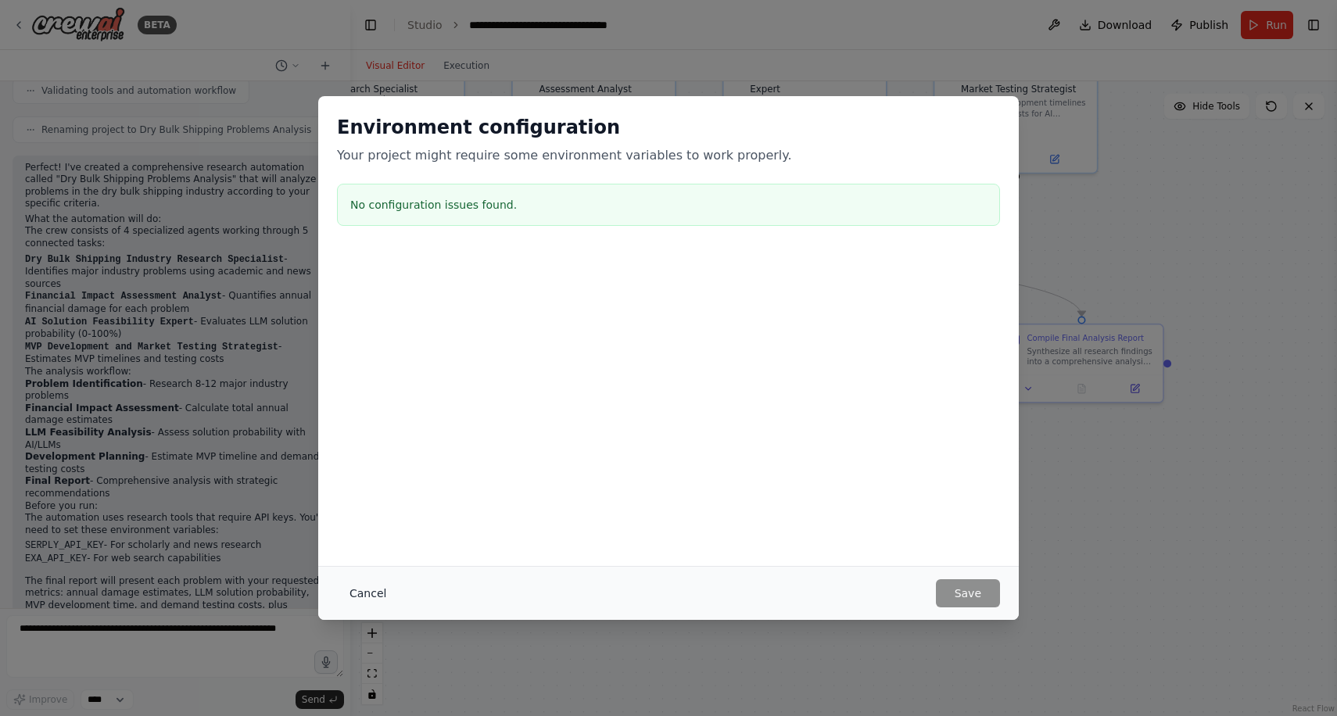
click at [378, 582] on button "Cancel" at bounding box center [368, 593] width 62 height 28
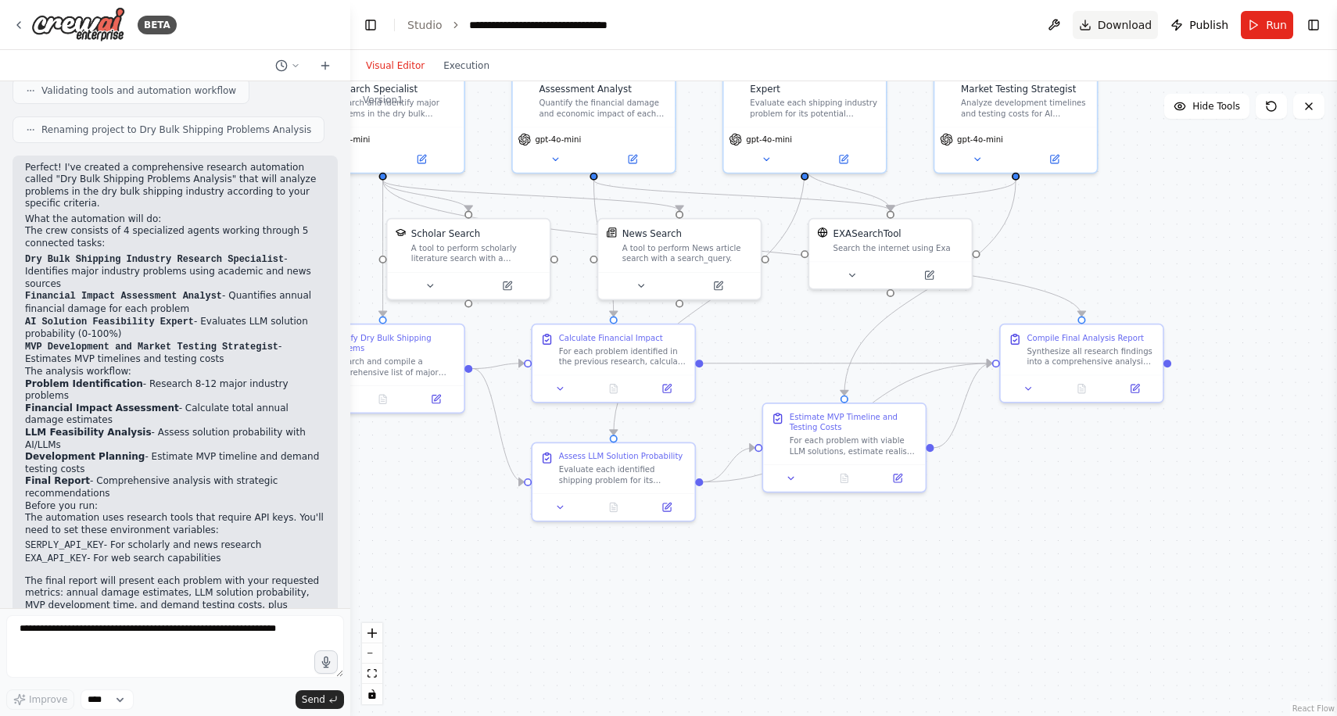
click at [1111, 30] on span "Download" at bounding box center [1124, 25] width 55 height 16
click at [1247, 227] on div ".deletable-edge-delete-btn { width: 20px; height: 20px; border: 0px solid #ffff…" at bounding box center [843, 398] width 986 height 635
click at [1257, 23] on button "Run" at bounding box center [1266, 25] width 52 height 28
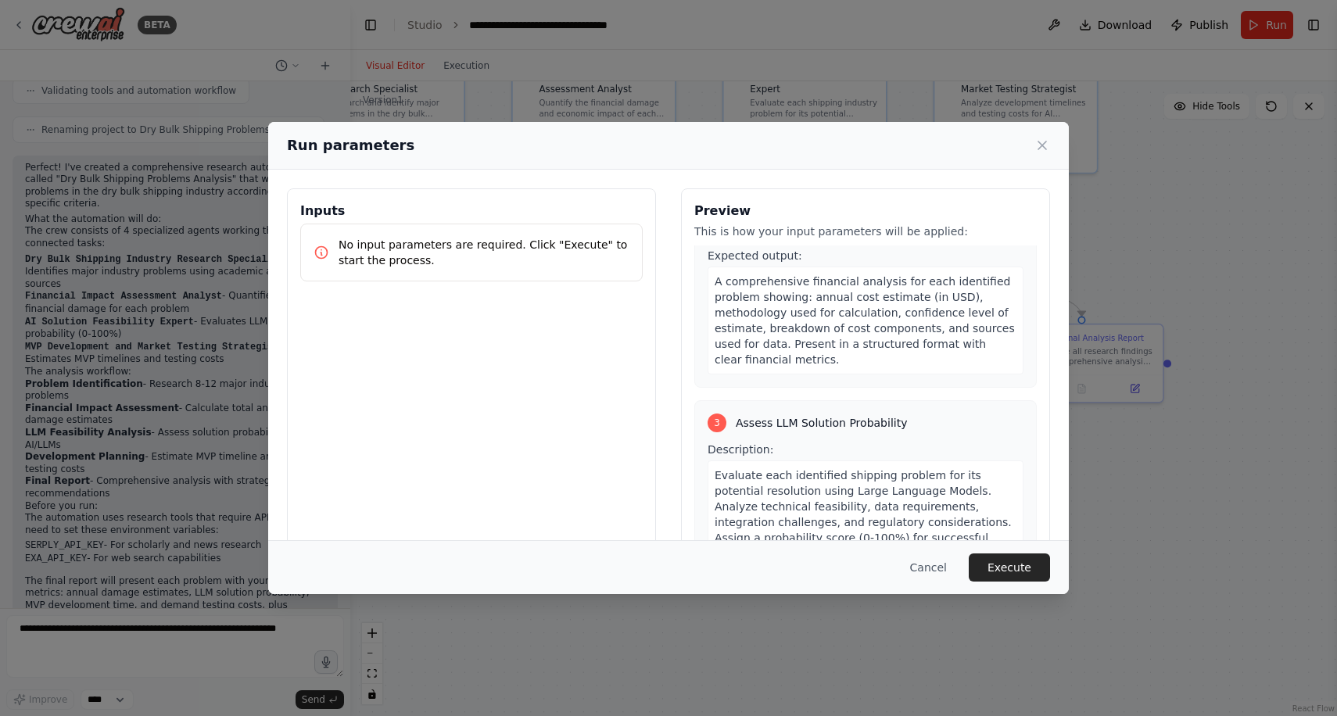
scroll to position [985, 0]
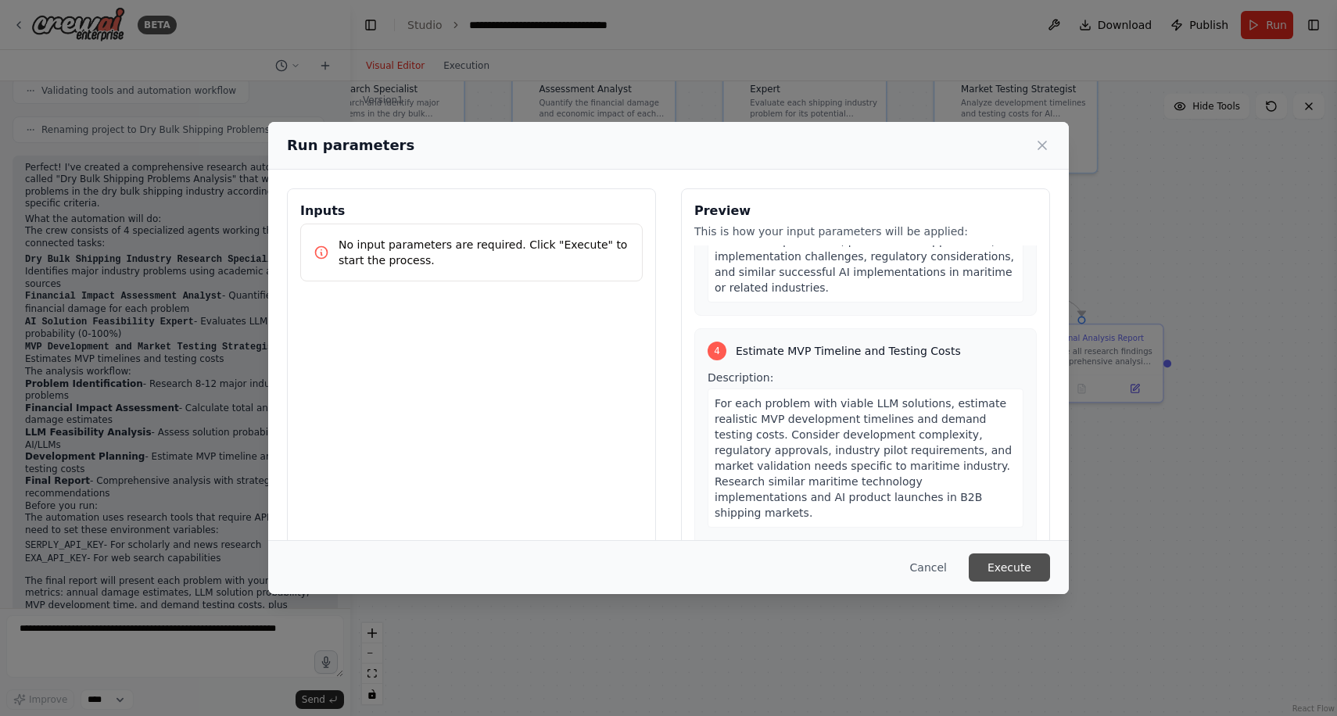
click at [1012, 575] on button "Execute" at bounding box center [1008, 567] width 81 height 28
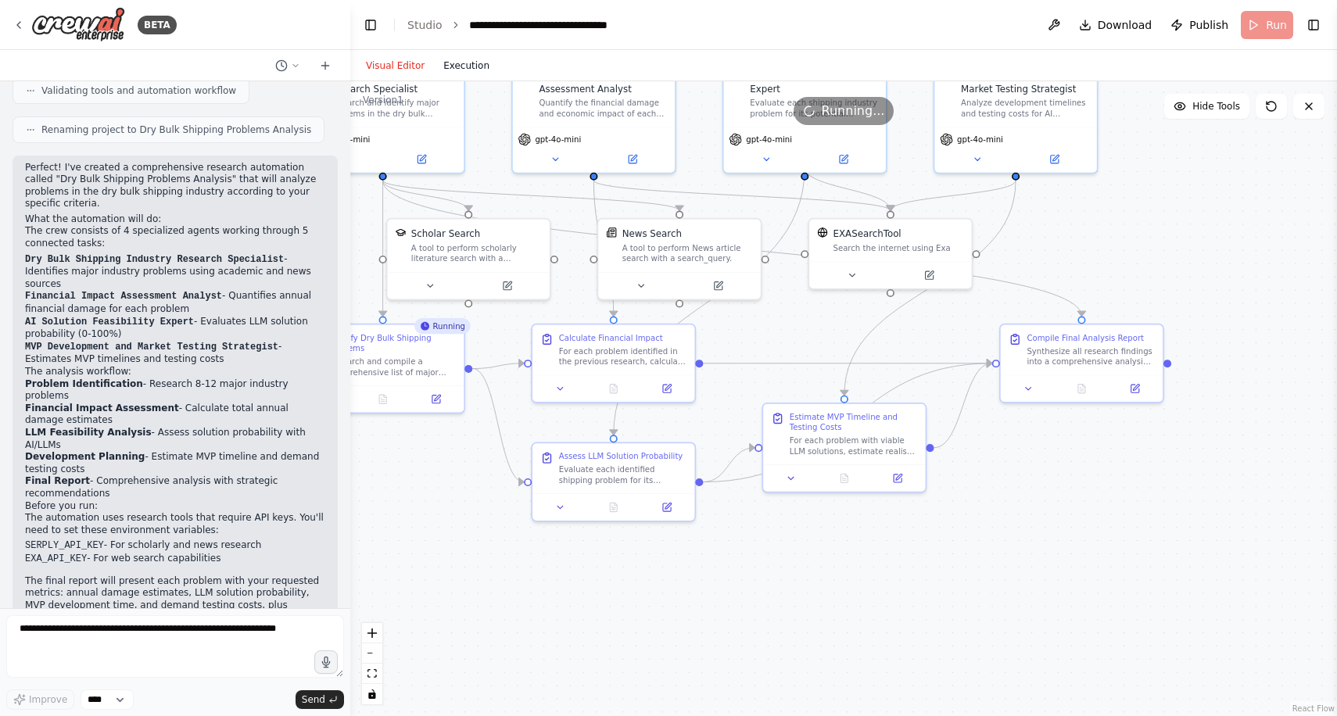
click at [480, 64] on button "Execution" at bounding box center [466, 65] width 65 height 19
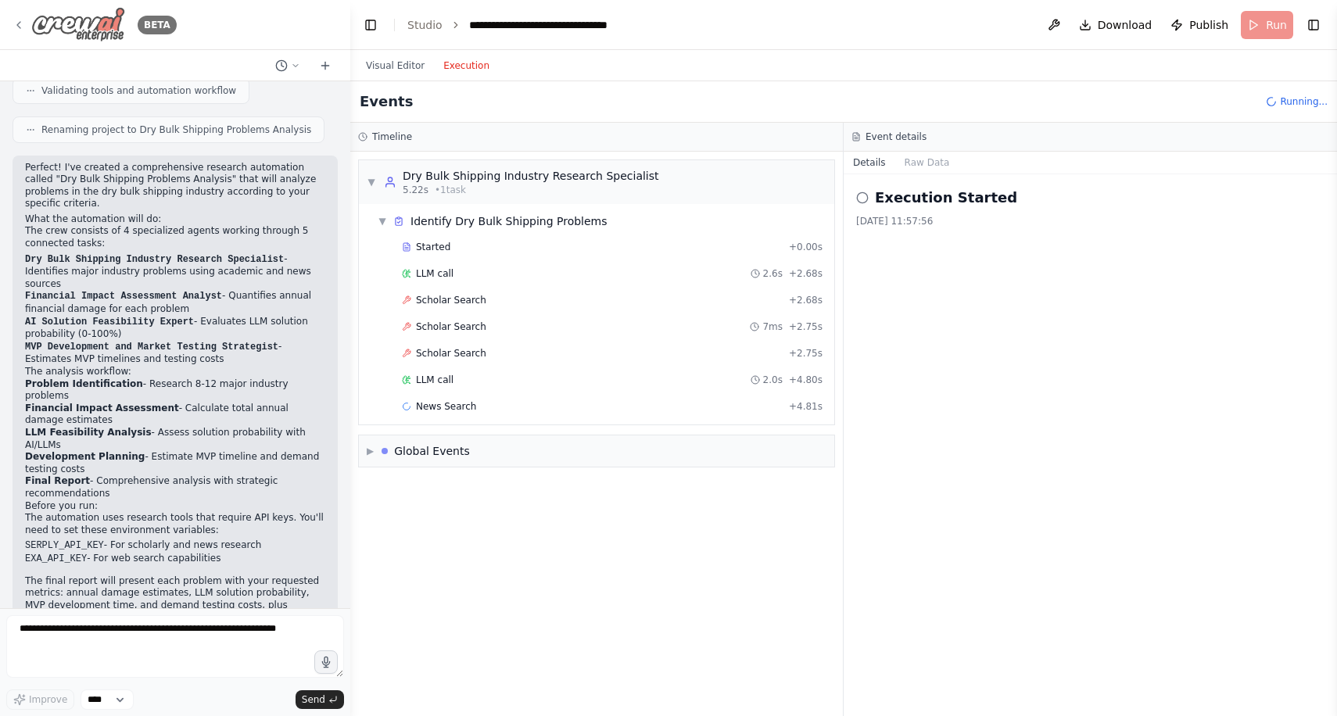
click at [22, 27] on icon at bounding box center [19, 25] width 13 height 13
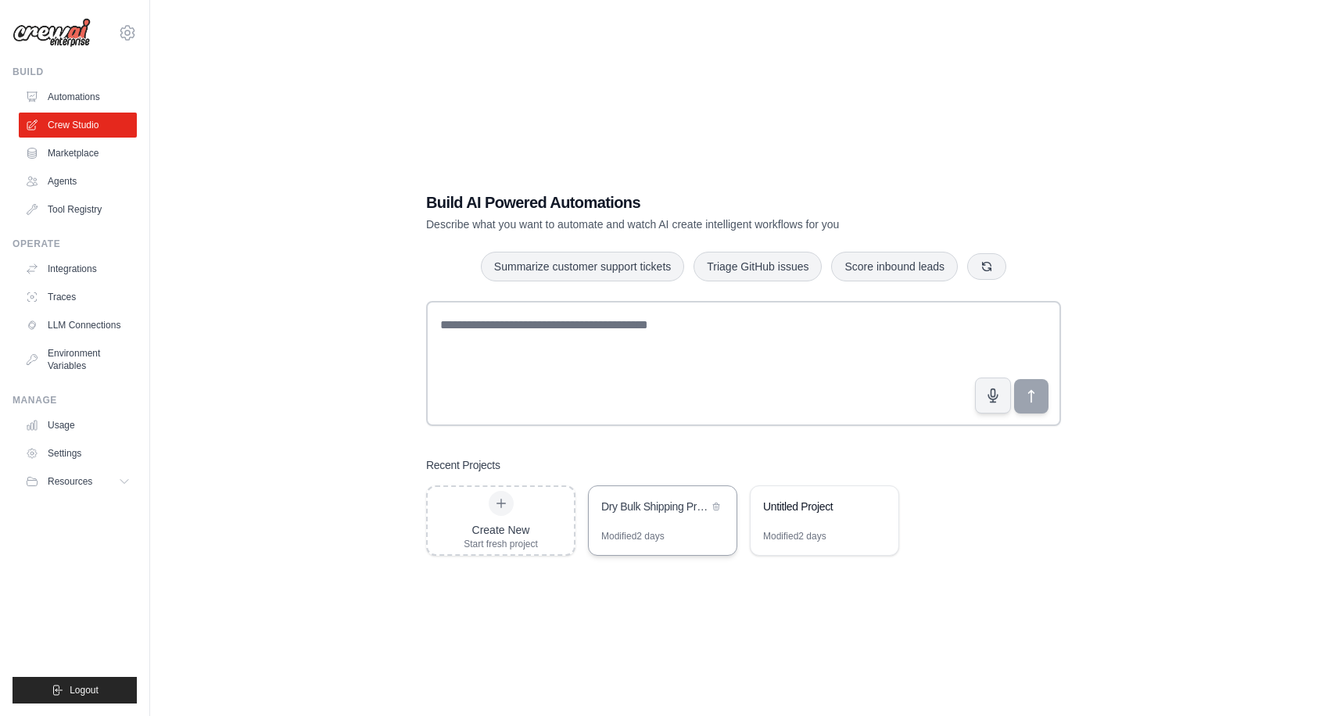
click at [674, 537] on div "Modified 2 days" at bounding box center [663, 542] width 148 height 25
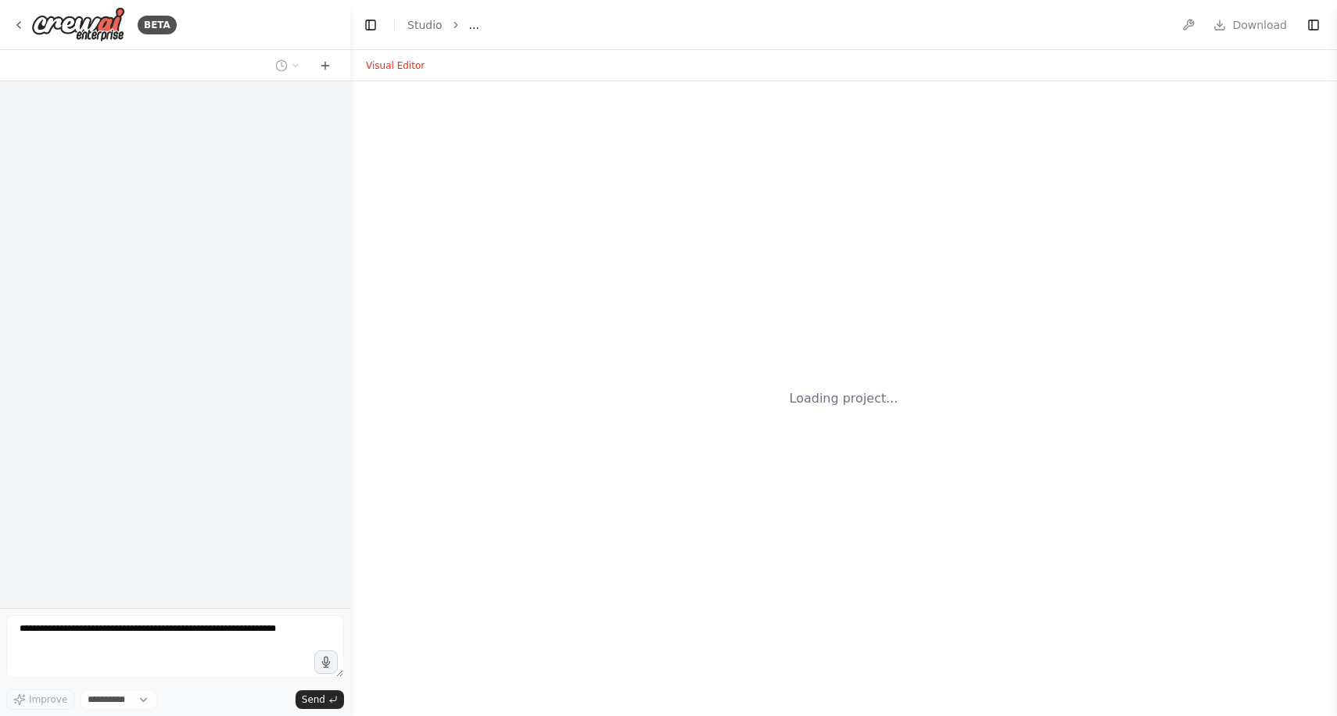
select select "****"
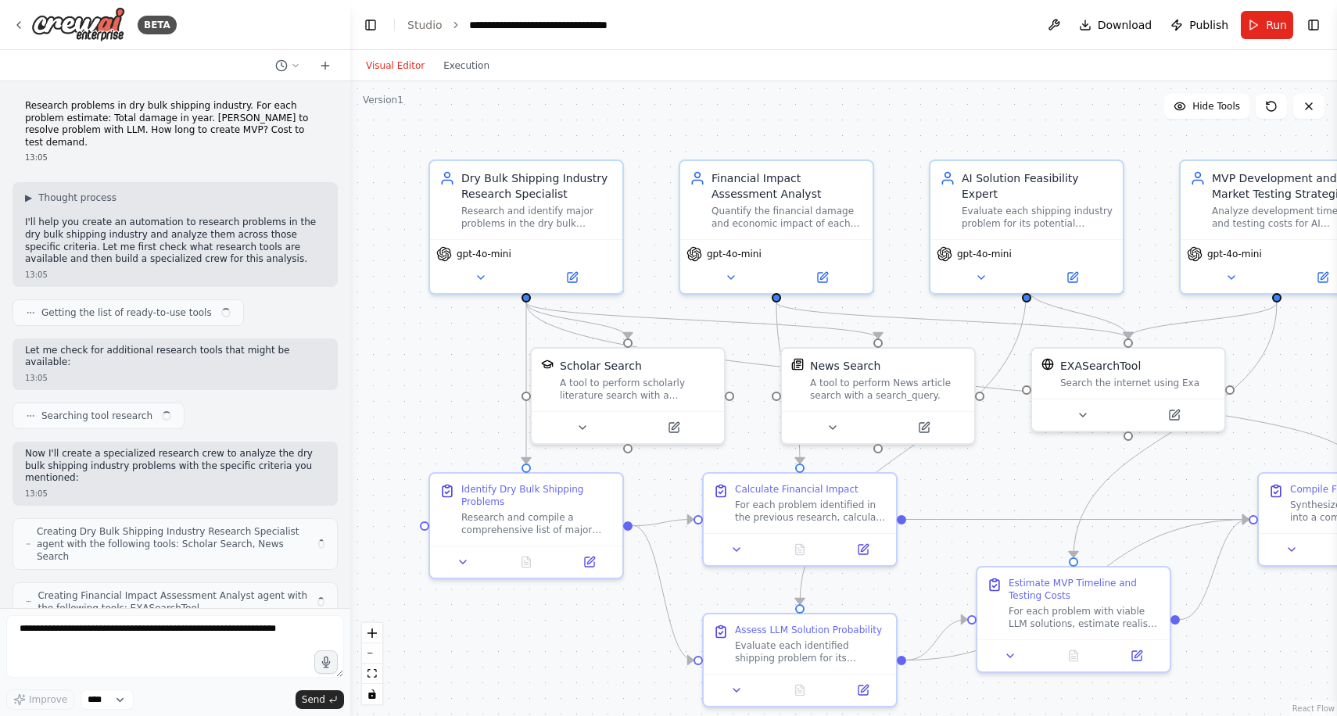
scroll to position [959, 0]
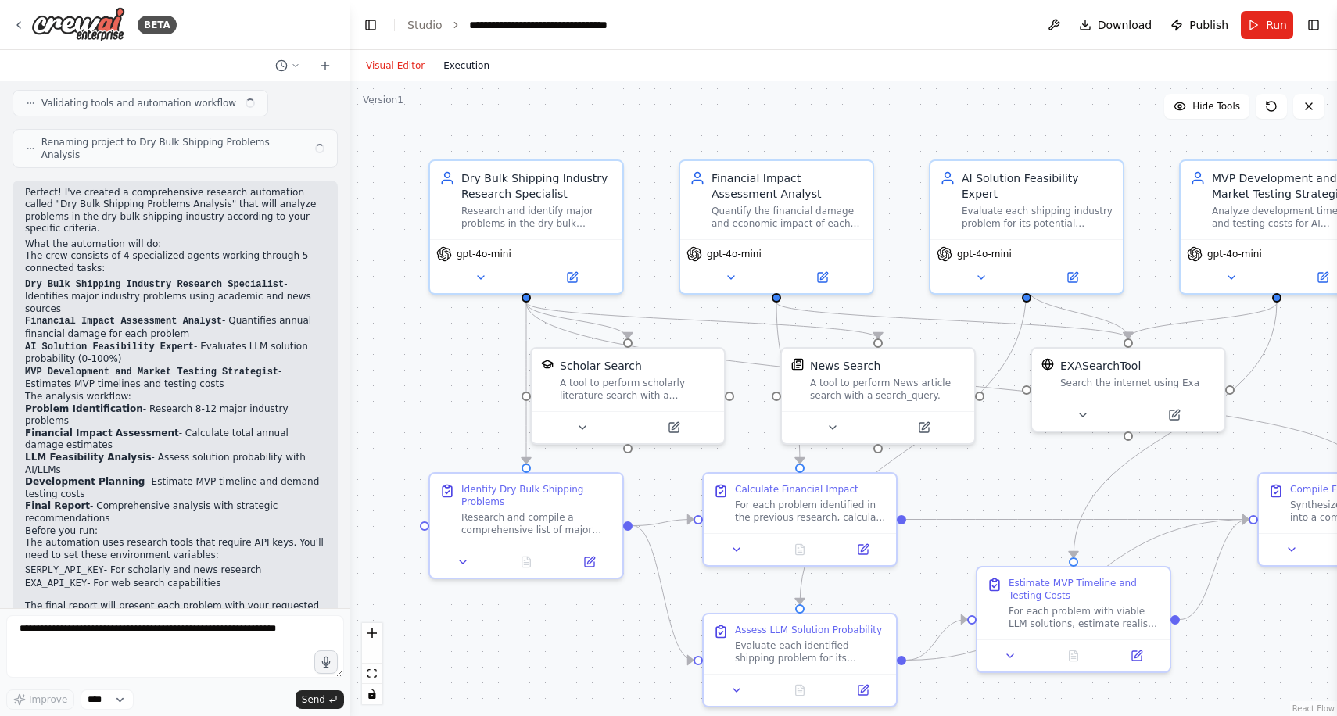
click at [466, 63] on button "Execution" at bounding box center [466, 65] width 65 height 19
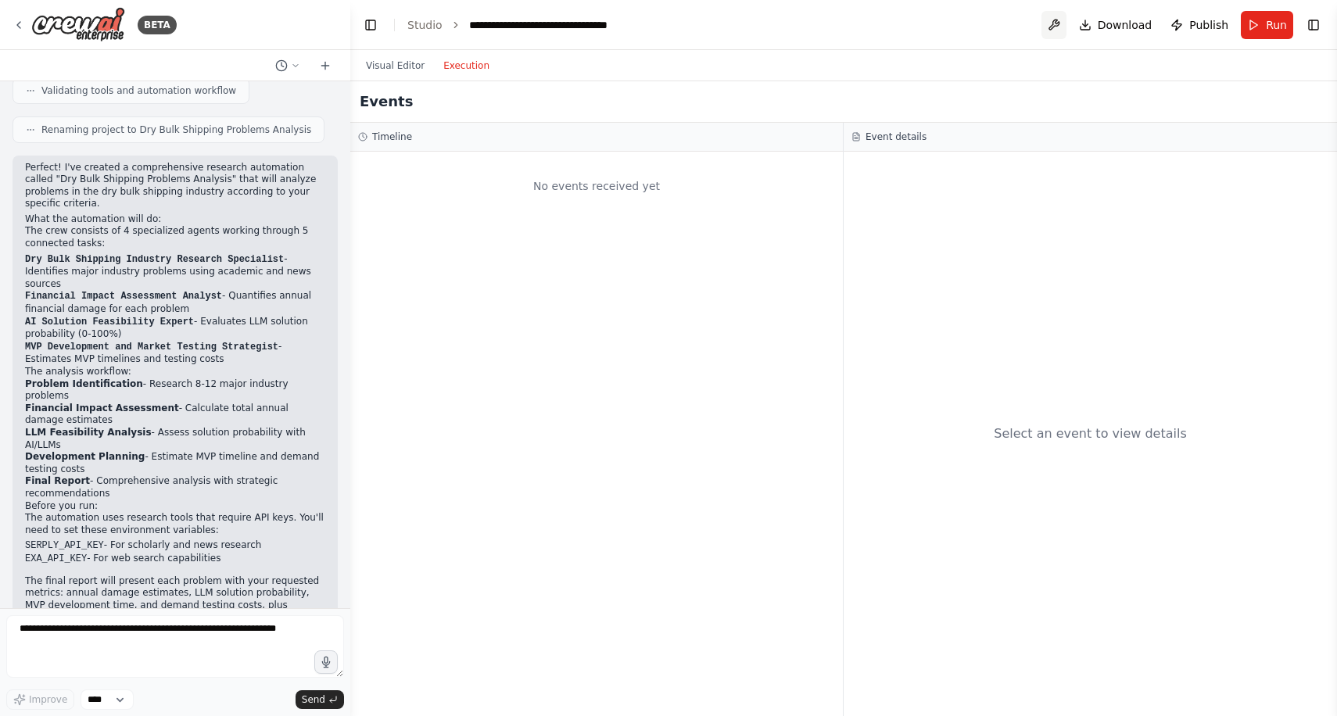
click at [1061, 27] on button at bounding box center [1053, 25] width 25 height 28
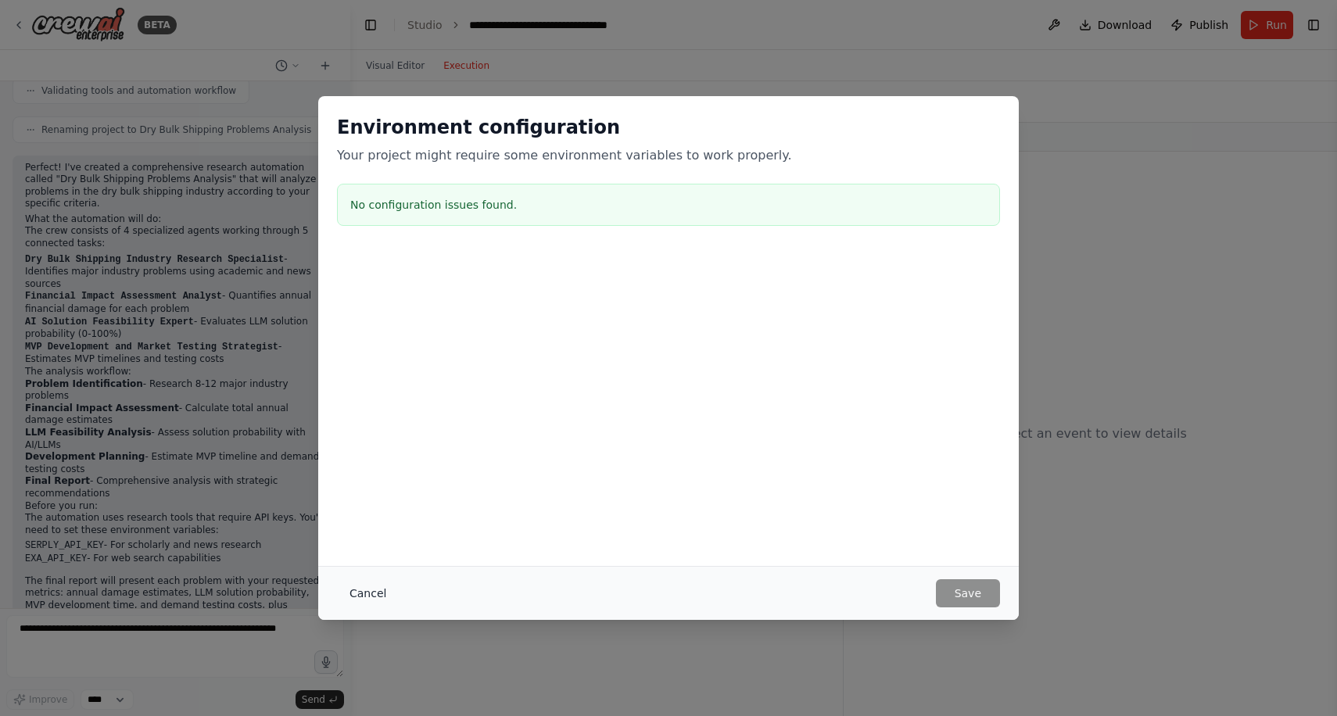
click at [378, 585] on button "Cancel" at bounding box center [368, 593] width 62 height 28
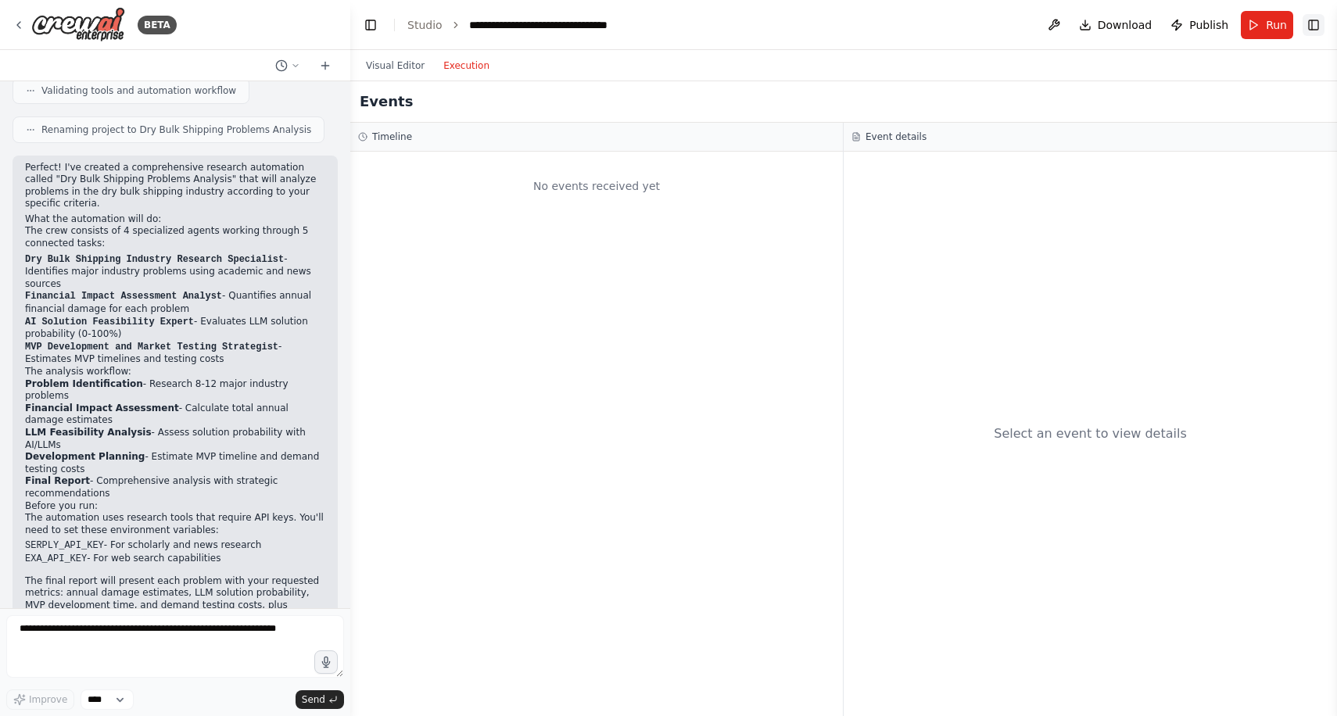
click at [1323, 22] on button "Toggle Right Sidebar" at bounding box center [1313, 25] width 22 height 22
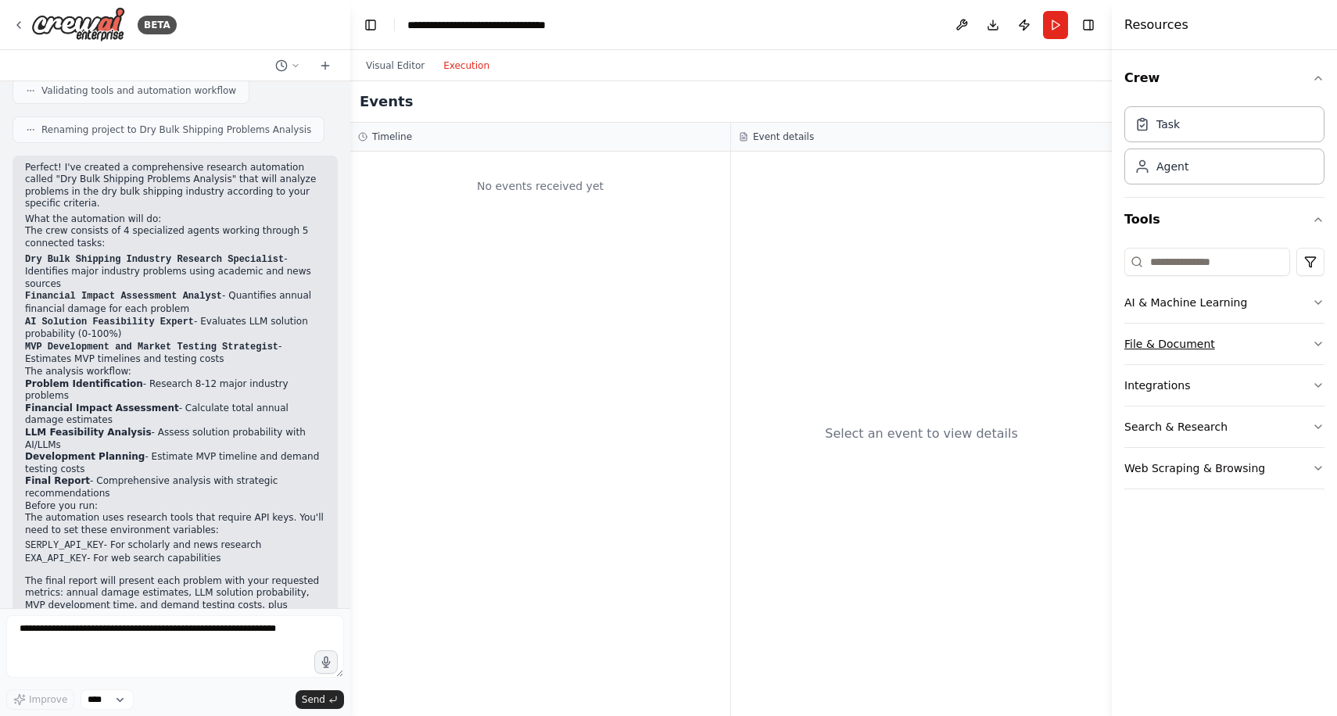
click at [1236, 347] on button "File & Document" at bounding box center [1224, 344] width 200 height 41
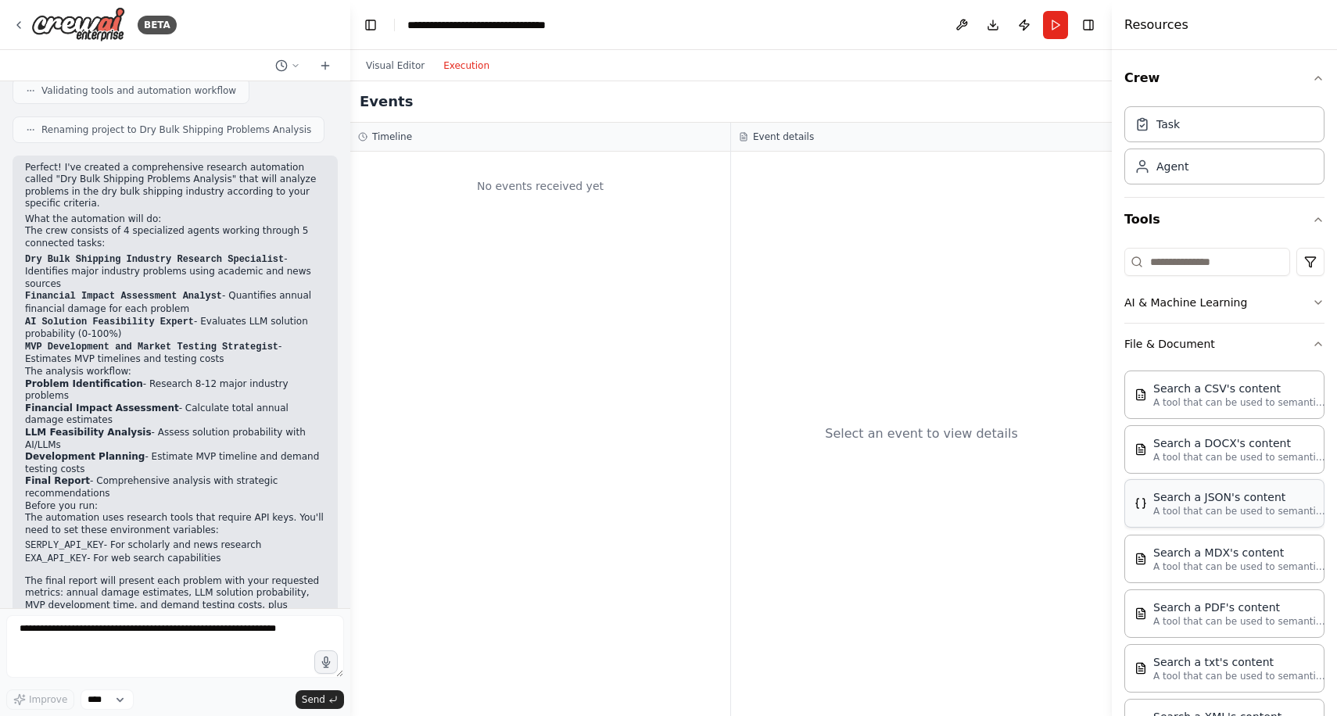
scroll to position [194, 0]
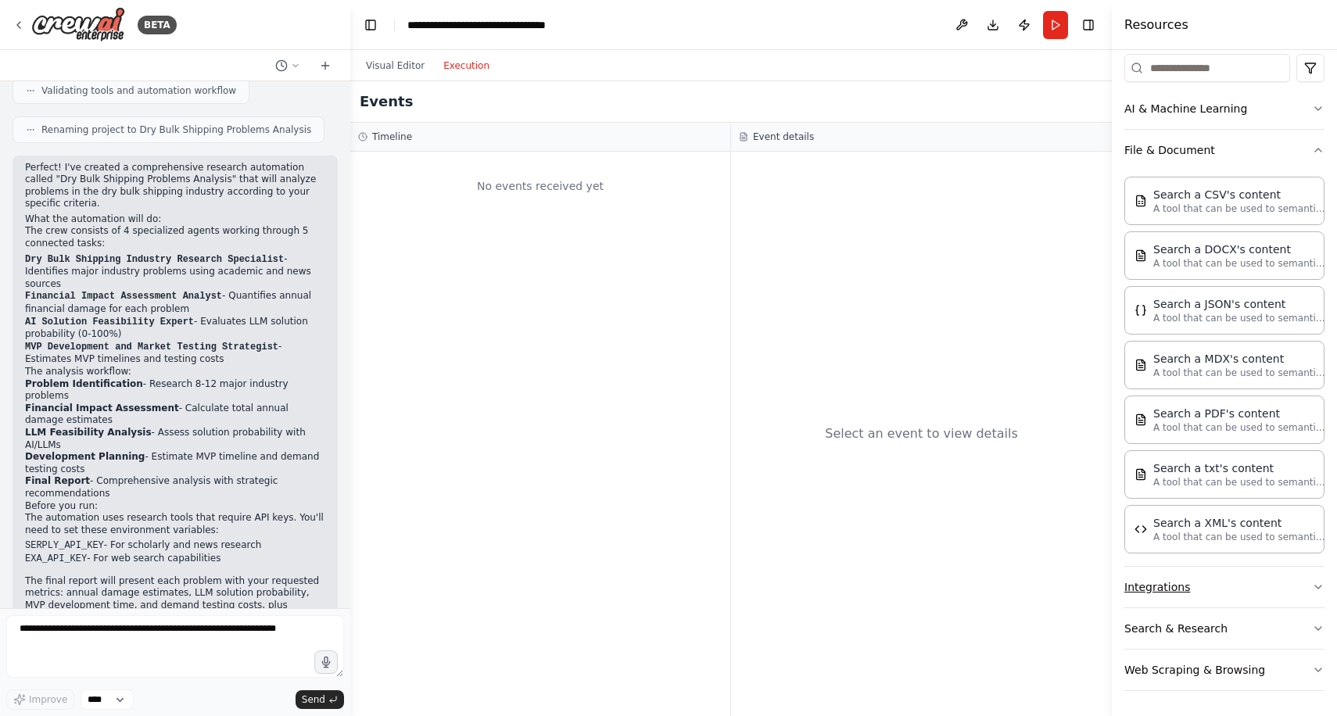
click at [1227, 591] on button "Integrations" at bounding box center [1224, 587] width 200 height 41
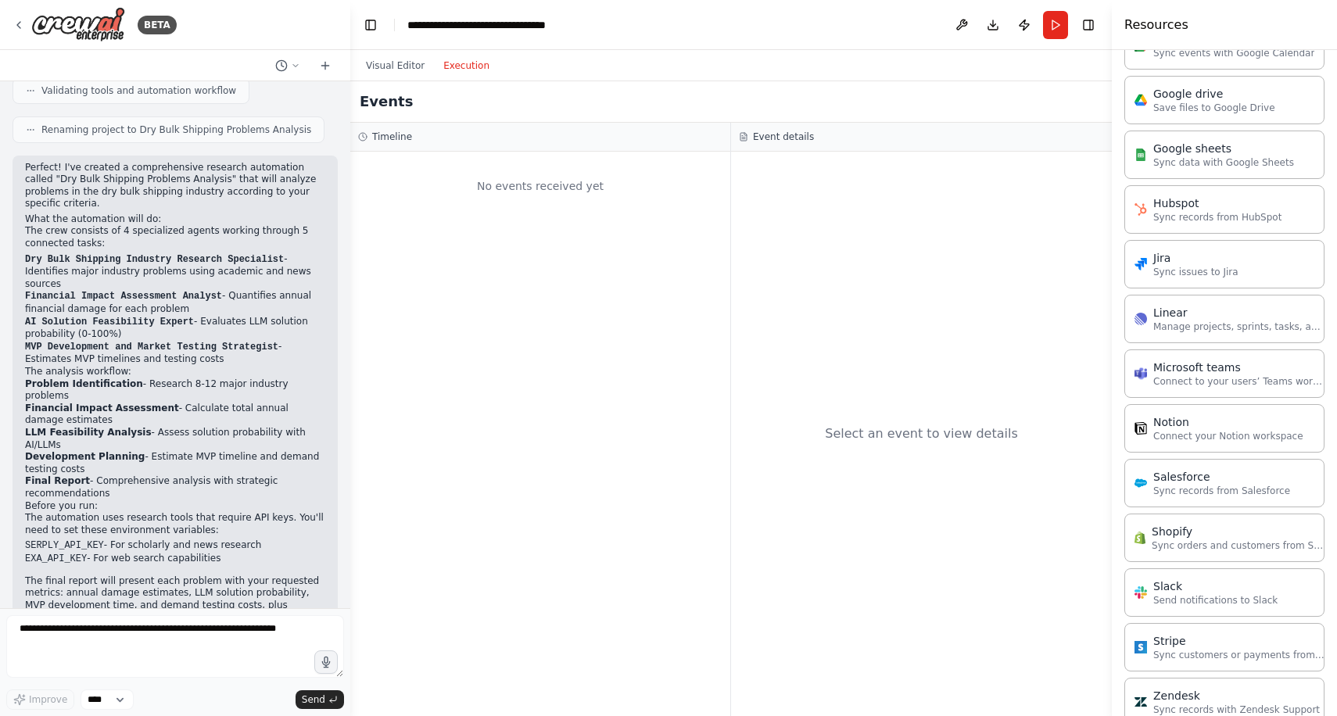
scroll to position [1246, 0]
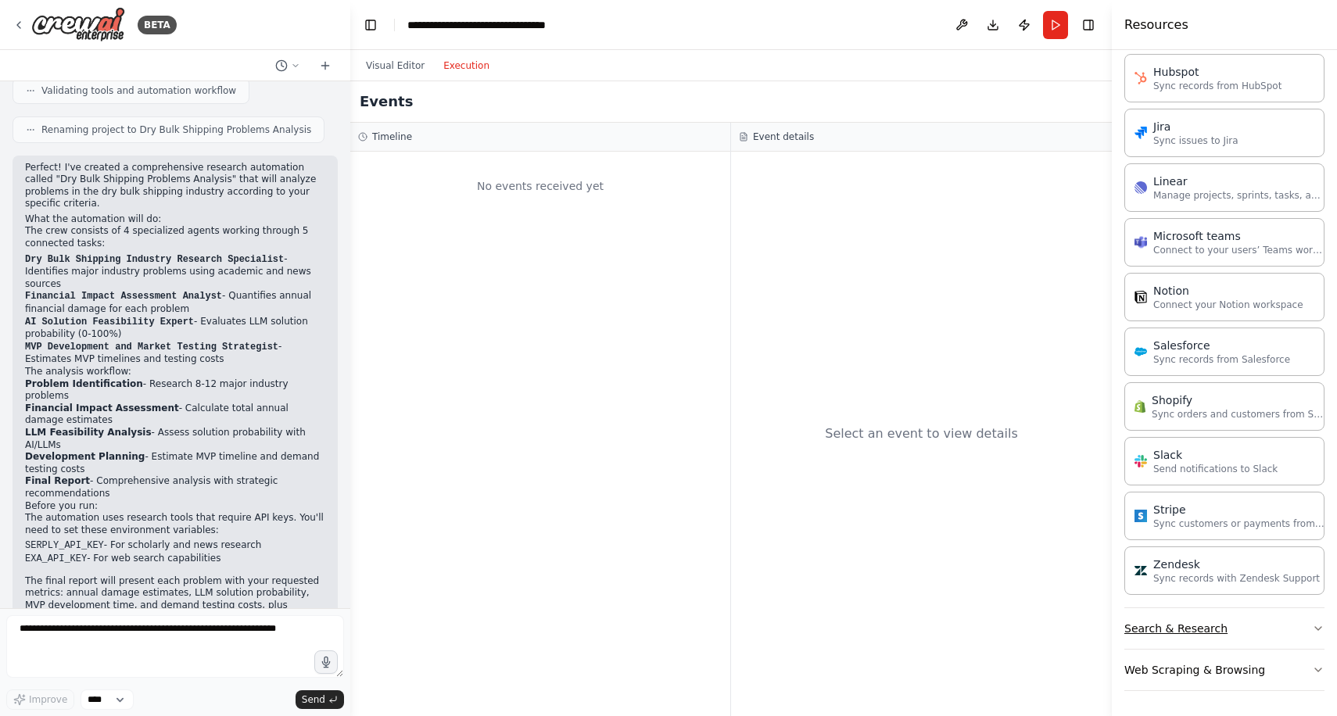
click at [1227, 637] on button "Search & Research" at bounding box center [1224, 628] width 200 height 41
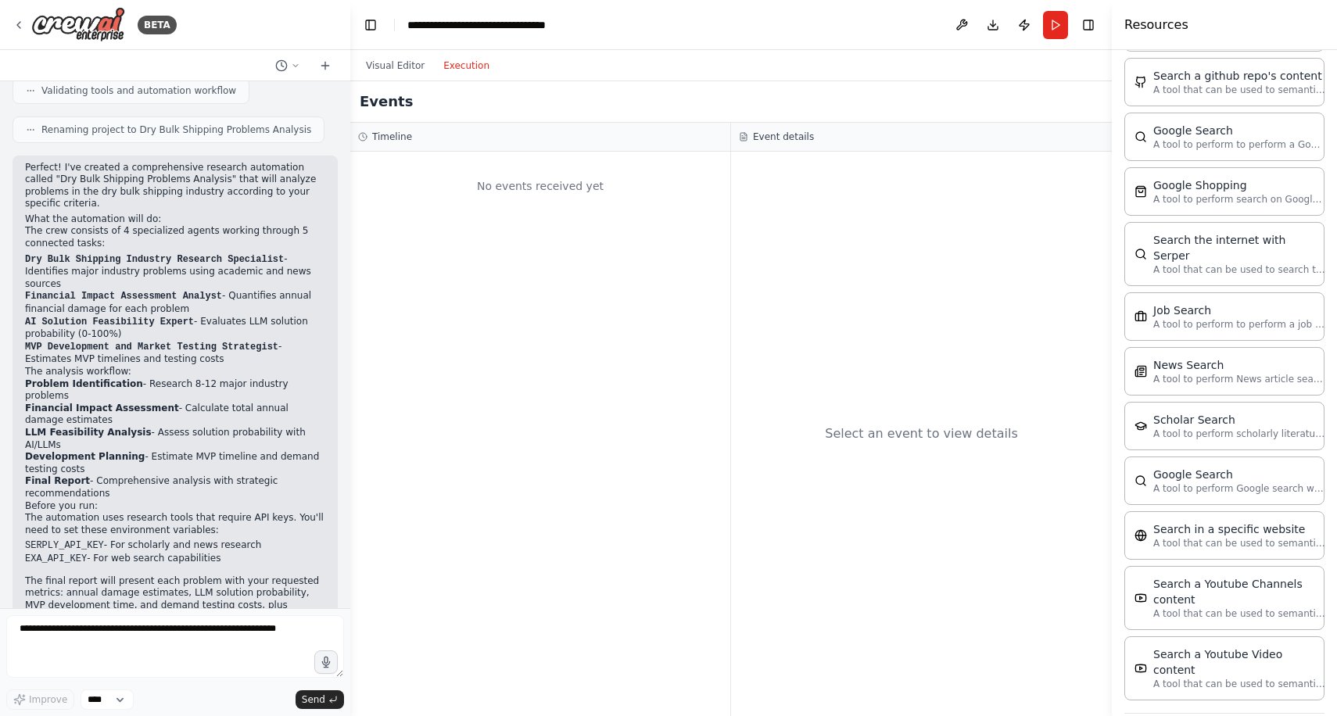
scroll to position [2040, 0]
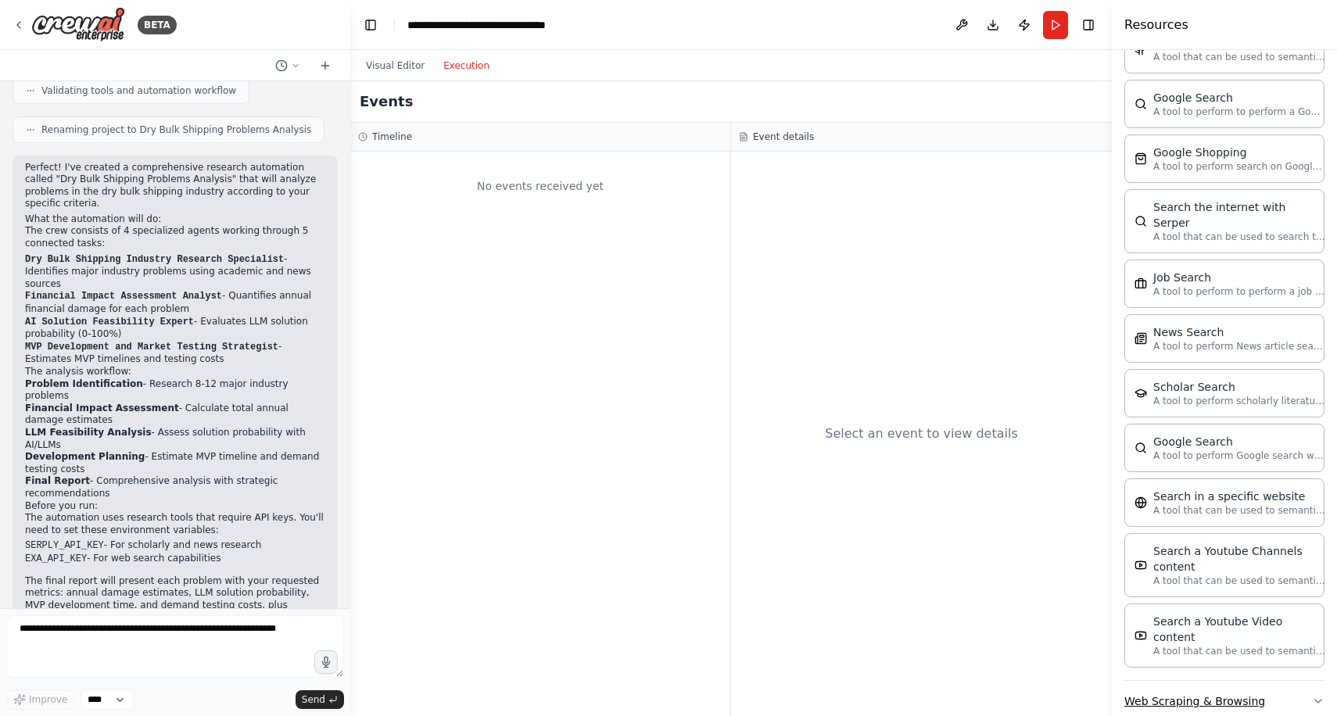
click at [1229, 681] on button "Web Scraping & Browsing" at bounding box center [1224, 701] width 200 height 41
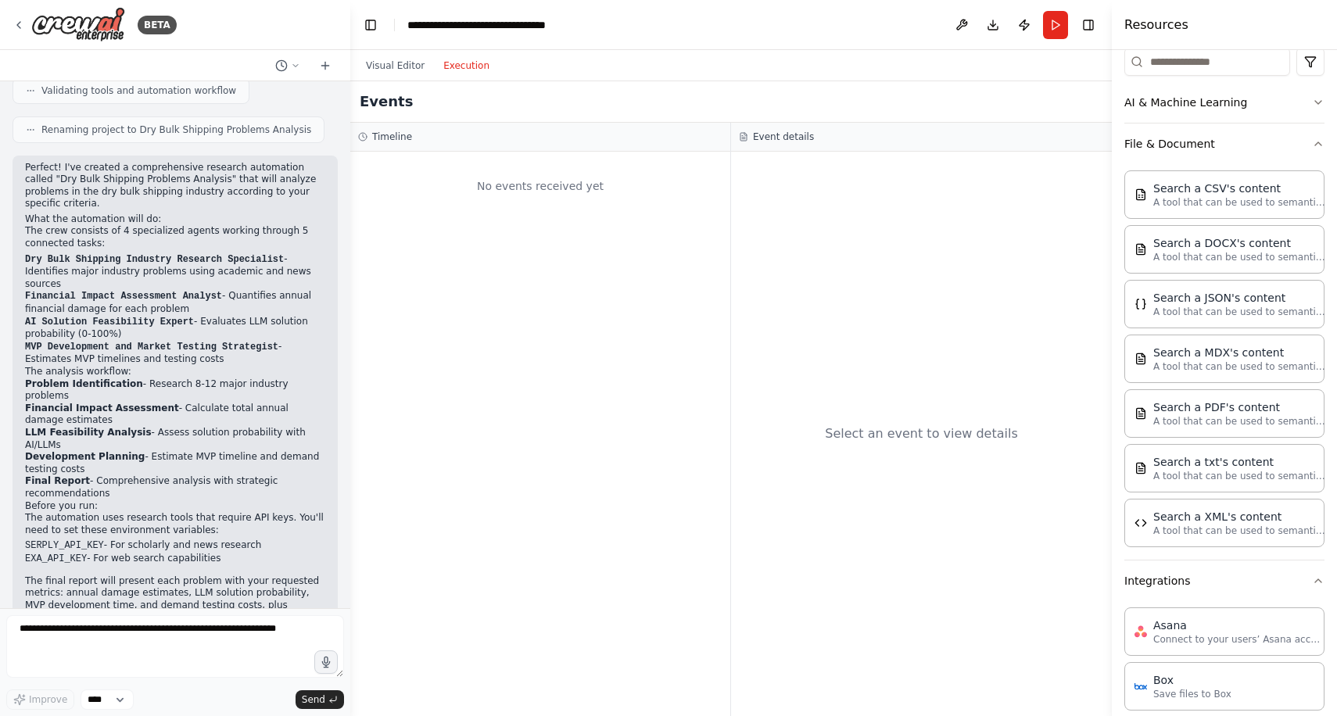
scroll to position [0, 0]
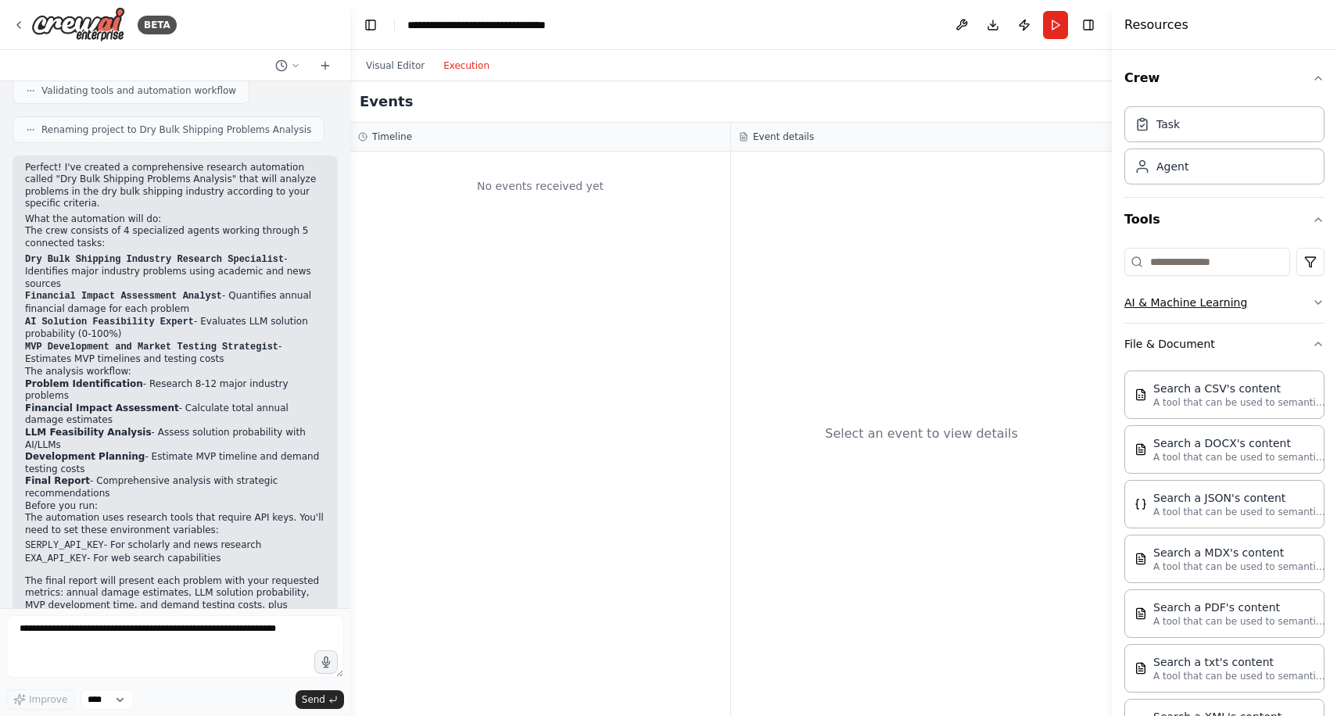
click at [1189, 313] on button "AI & Machine Learning" at bounding box center [1224, 302] width 200 height 41
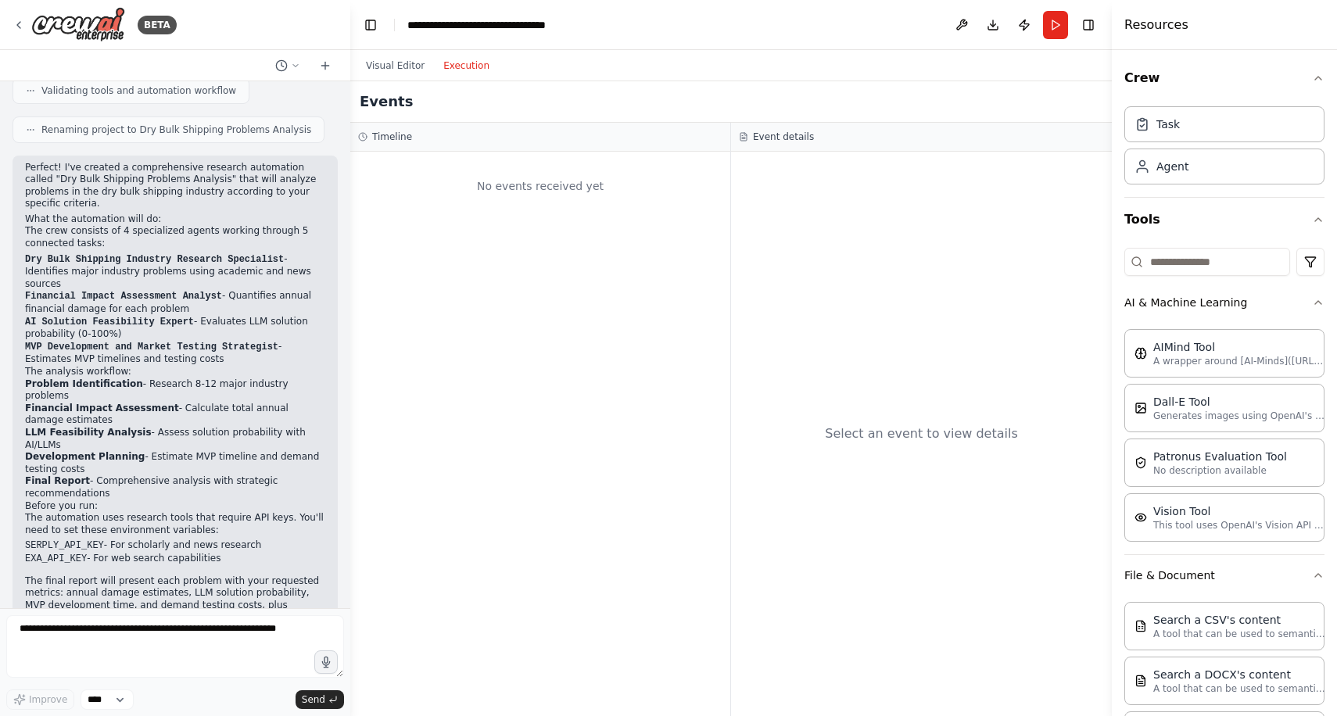
click at [987, 242] on div "Select an event to view details" at bounding box center [921, 434] width 381 height 564
click at [1062, 19] on button "Run" at bounding box center [1055, 25] width 25 height 28
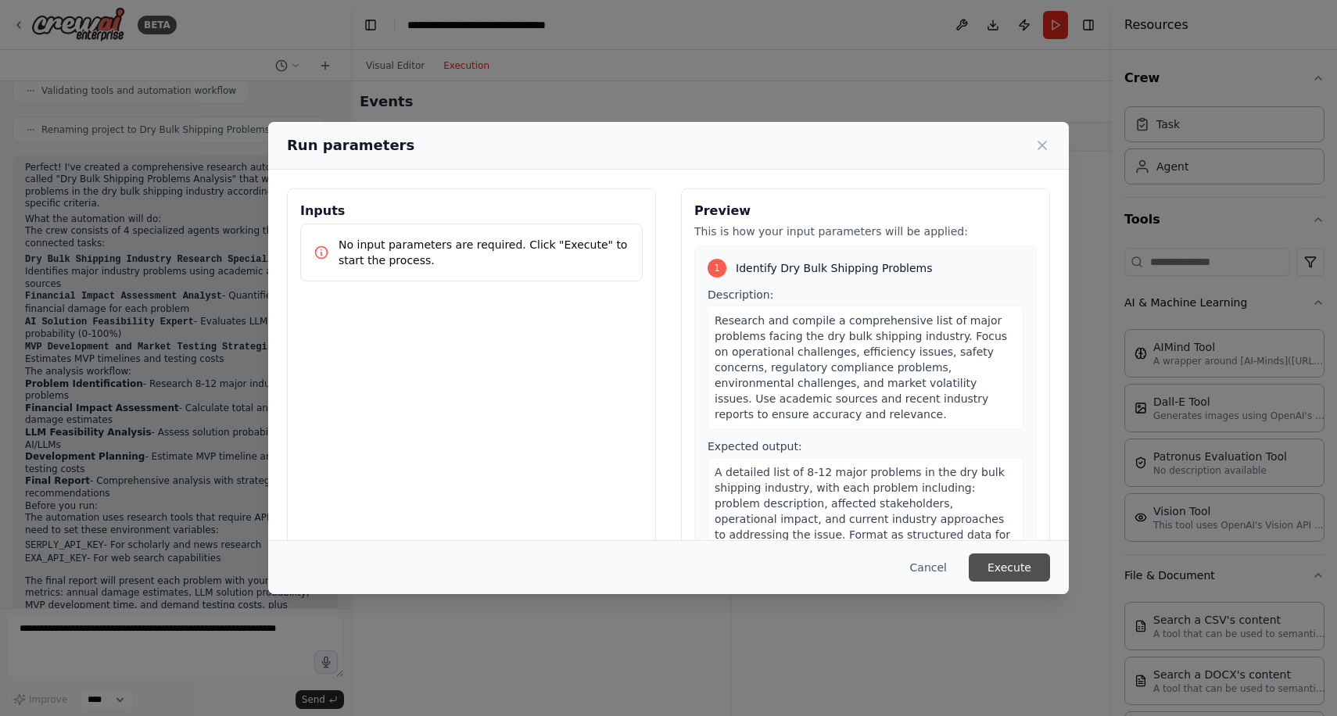
click at [1008, 565] on button "Execute" at bounding box center [1008, 567] width 81 height 28
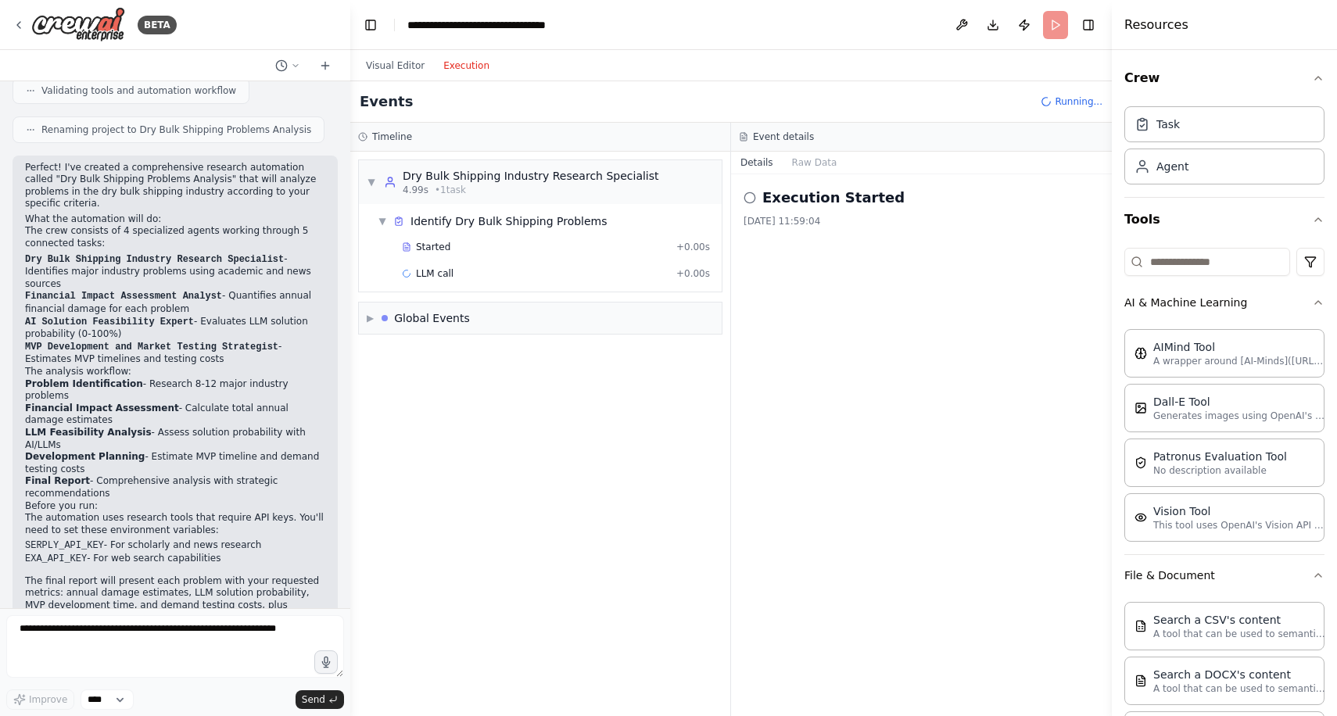
click at [739, 276] on div "Execution Started [DATE] 11:59:04" at bounding box center [921, 445] width 381 height 542
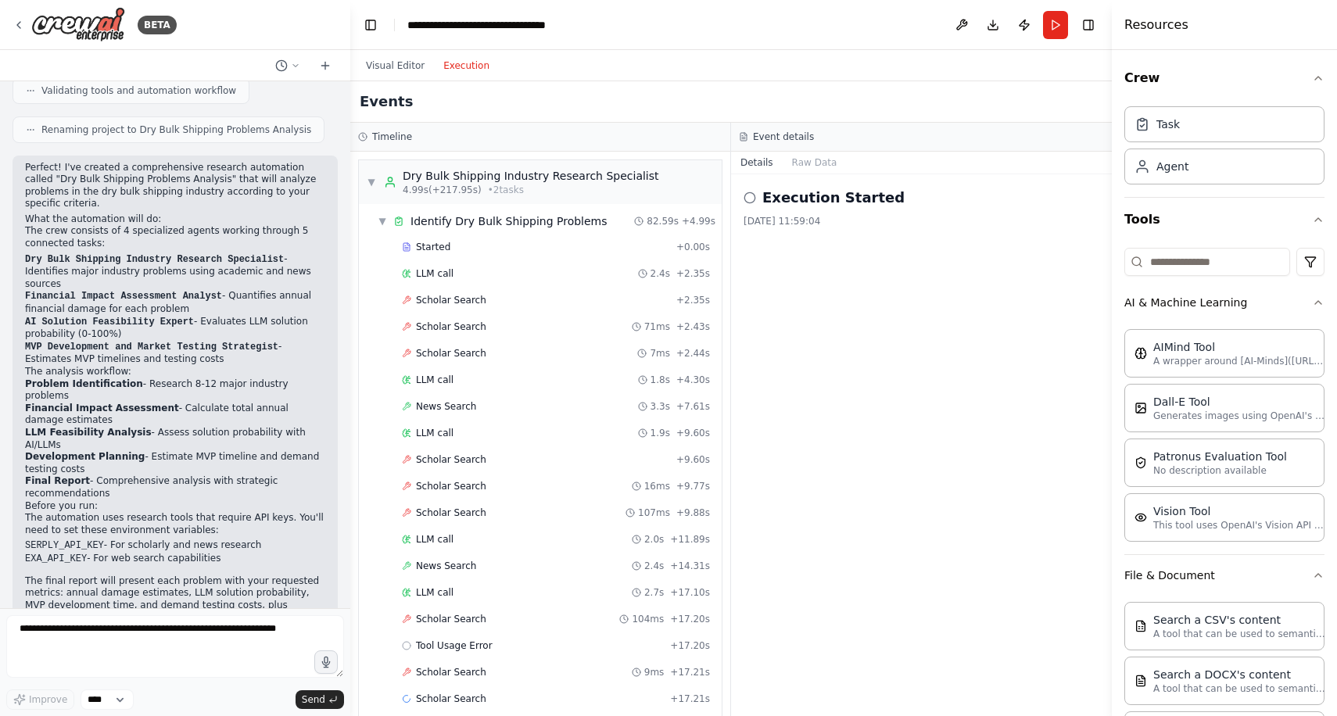
scroll to position [5485, 0]
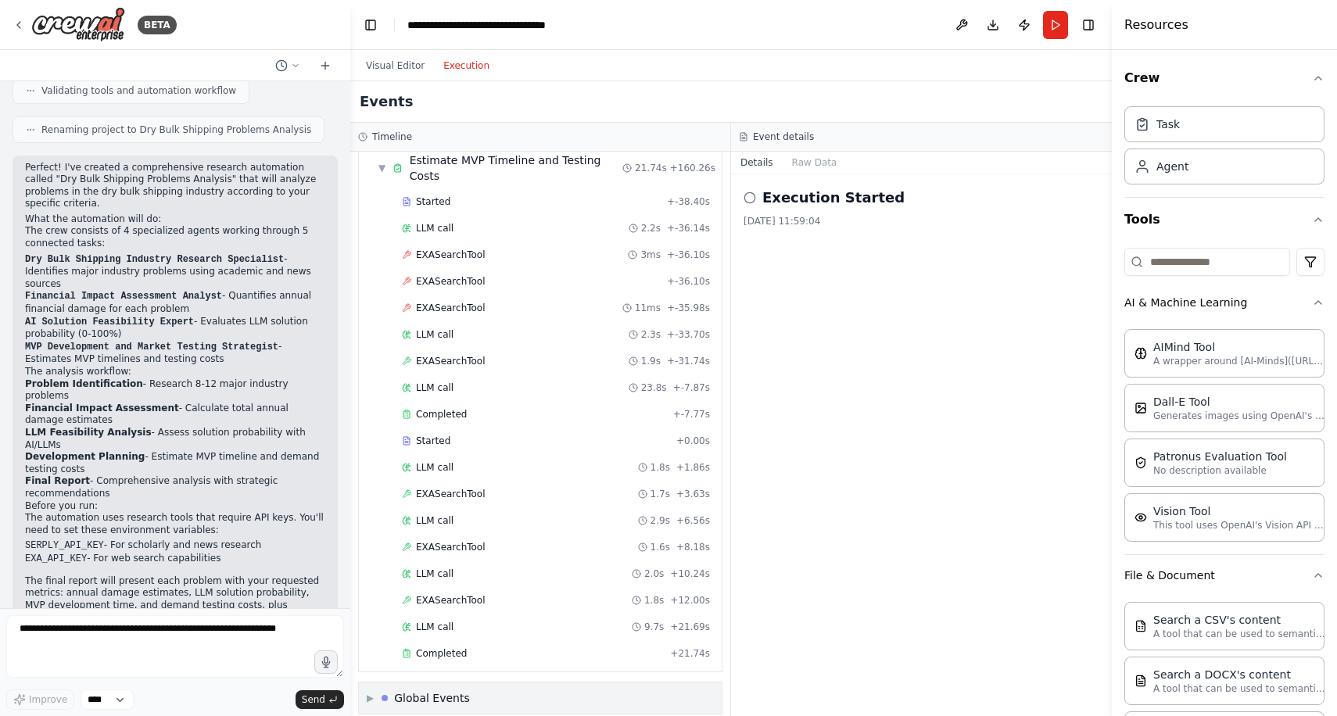
click at [478, 685] on div "▶ Global Events" at bounding box center [540, 697] width 363 height 31
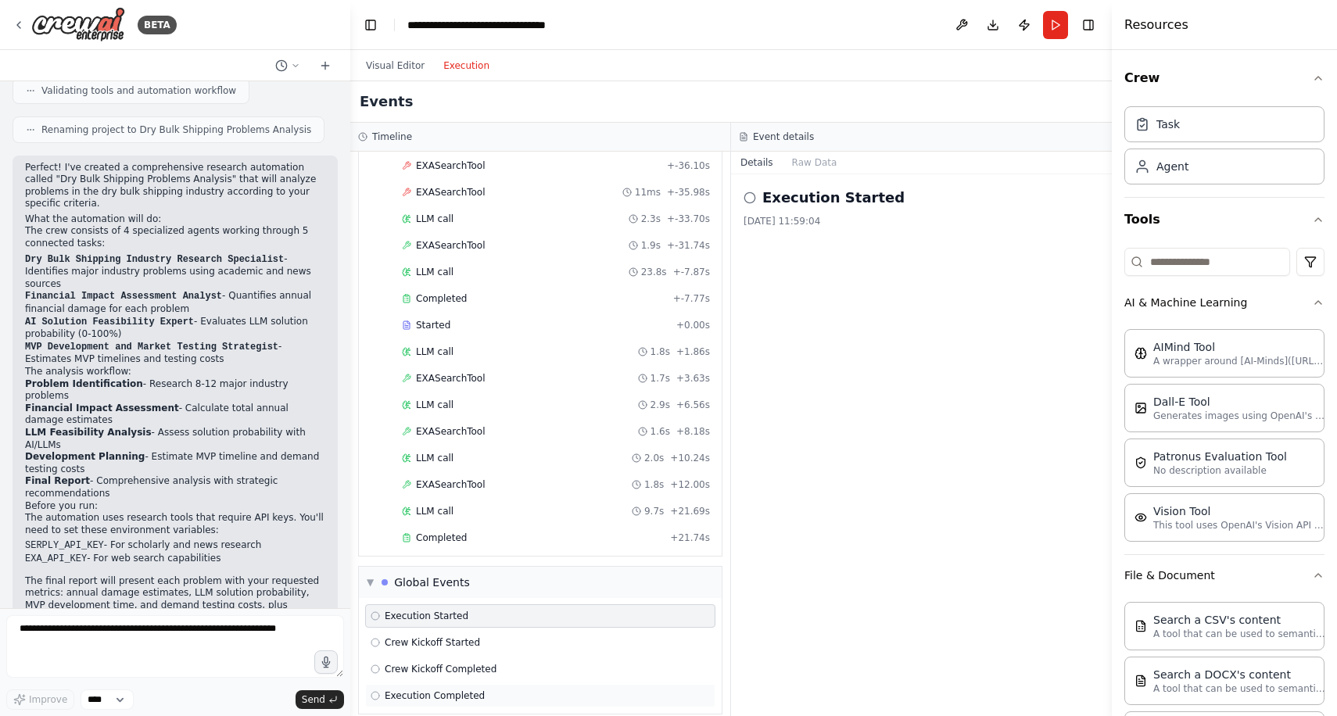
click at [492, 689] on div "Execution Completed" at bounding box center [539, 695] width 339 height 13
click at [810, 166] on button "Raw Data" at bounding box center [814, 163] width 64 height 22
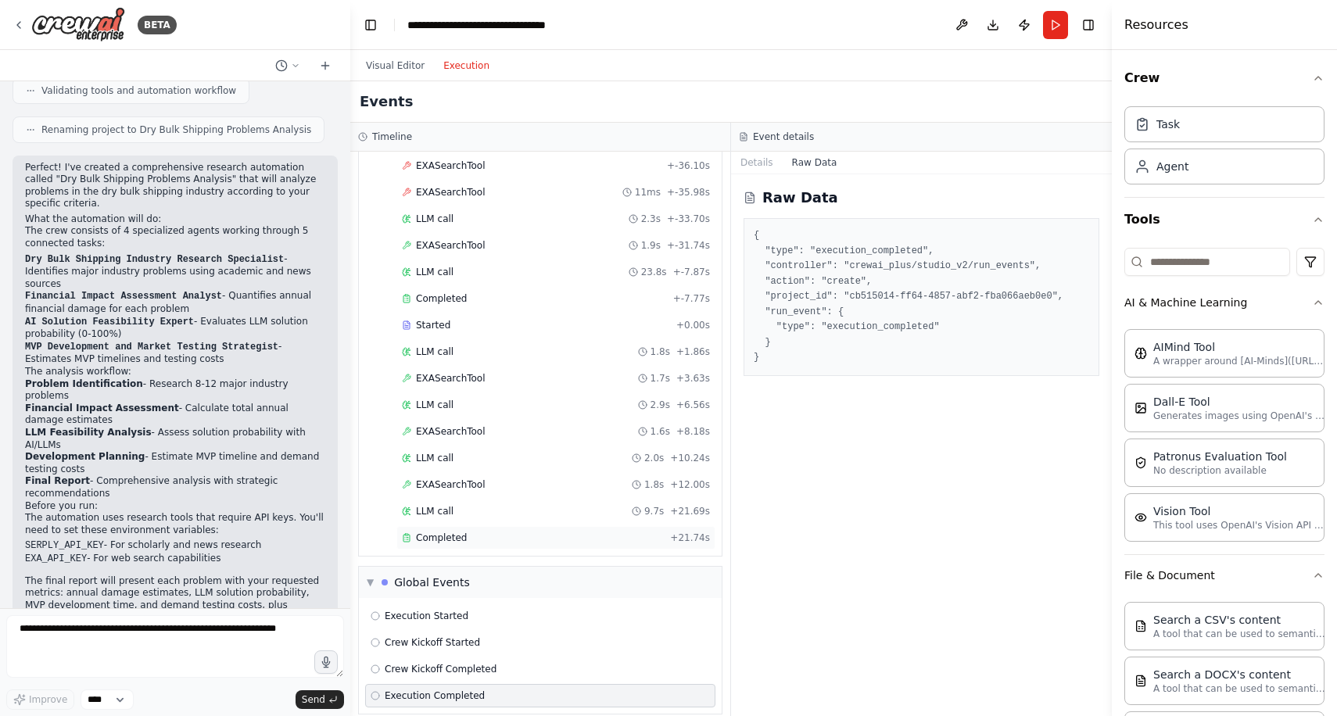
click at [641, 531] on div "Completed" at bounding box center [533, 537] width 262 height 13
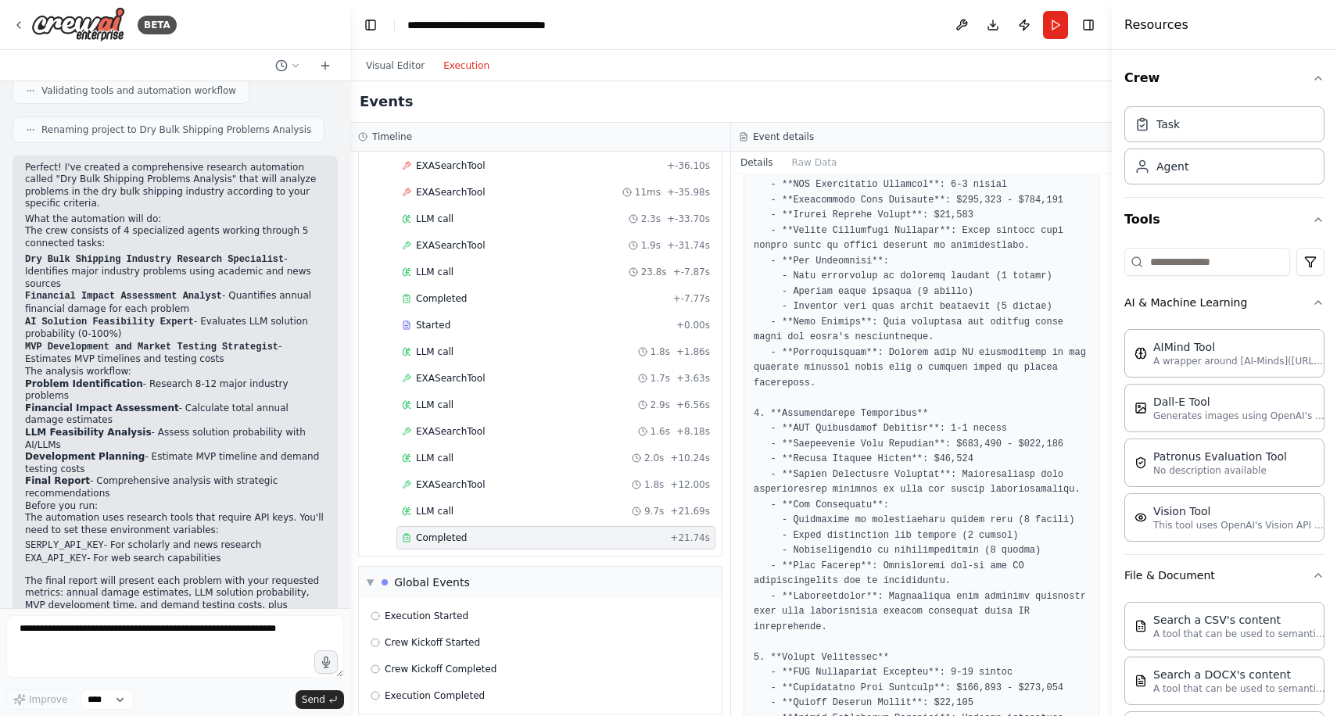
scroll to position [0, 0]
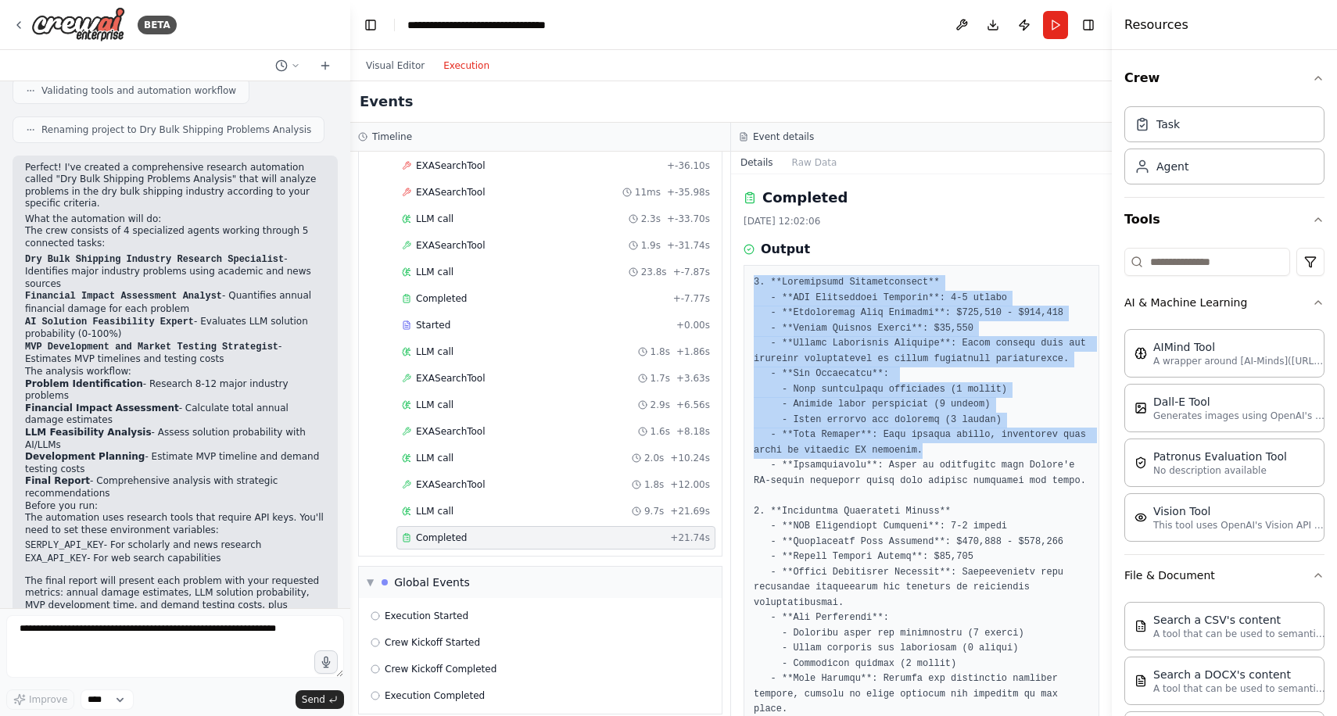
drag, startPoint x: 753, startPoint y: 282, endPoint x: 933, endPoint y: 456, distance: 249.8
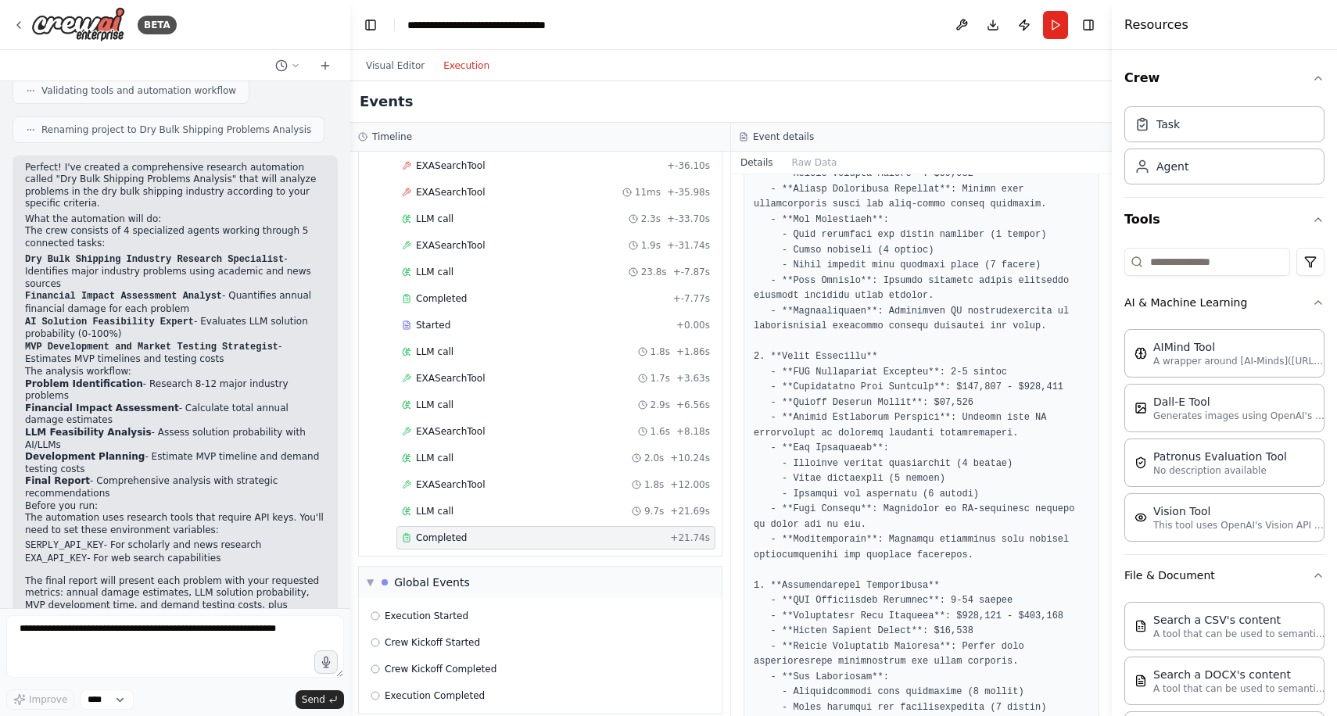
scroll to position [1499, 0]
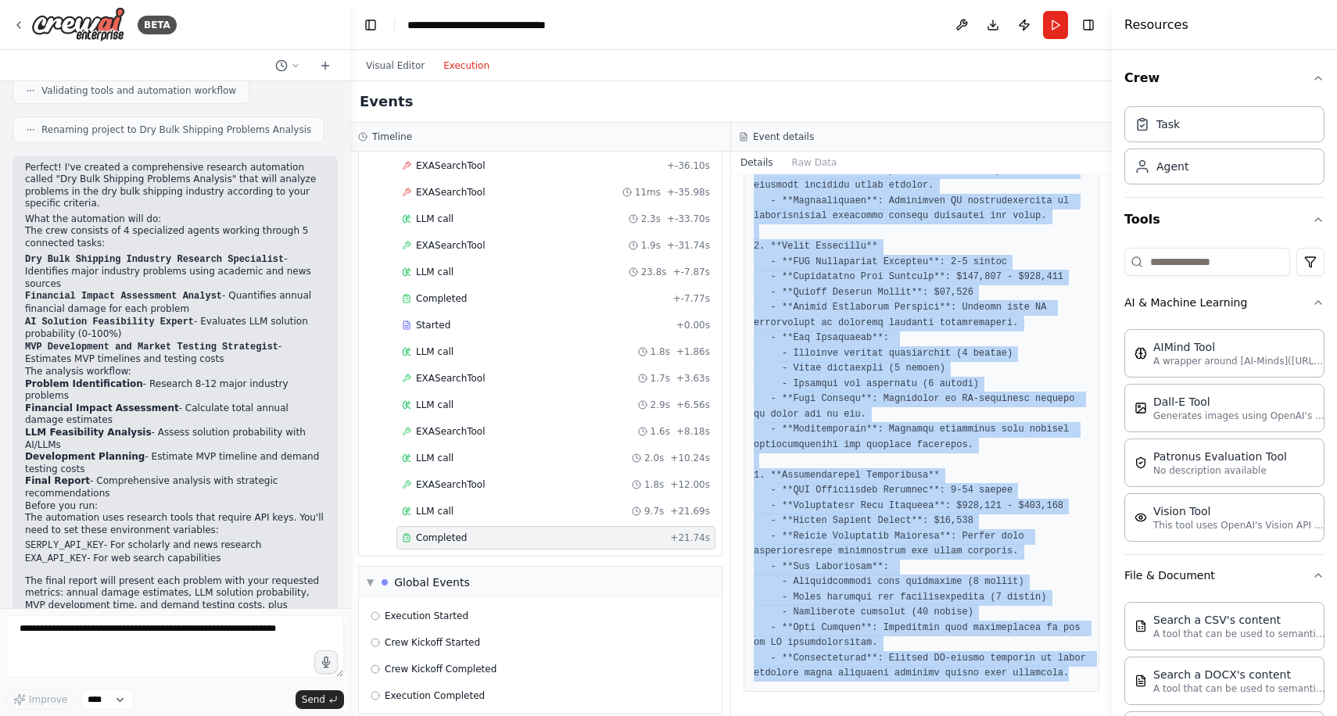
copy pre "1. **Operational Inefficiencies** - **MVP Development Timeline**: 6-8 months - …"
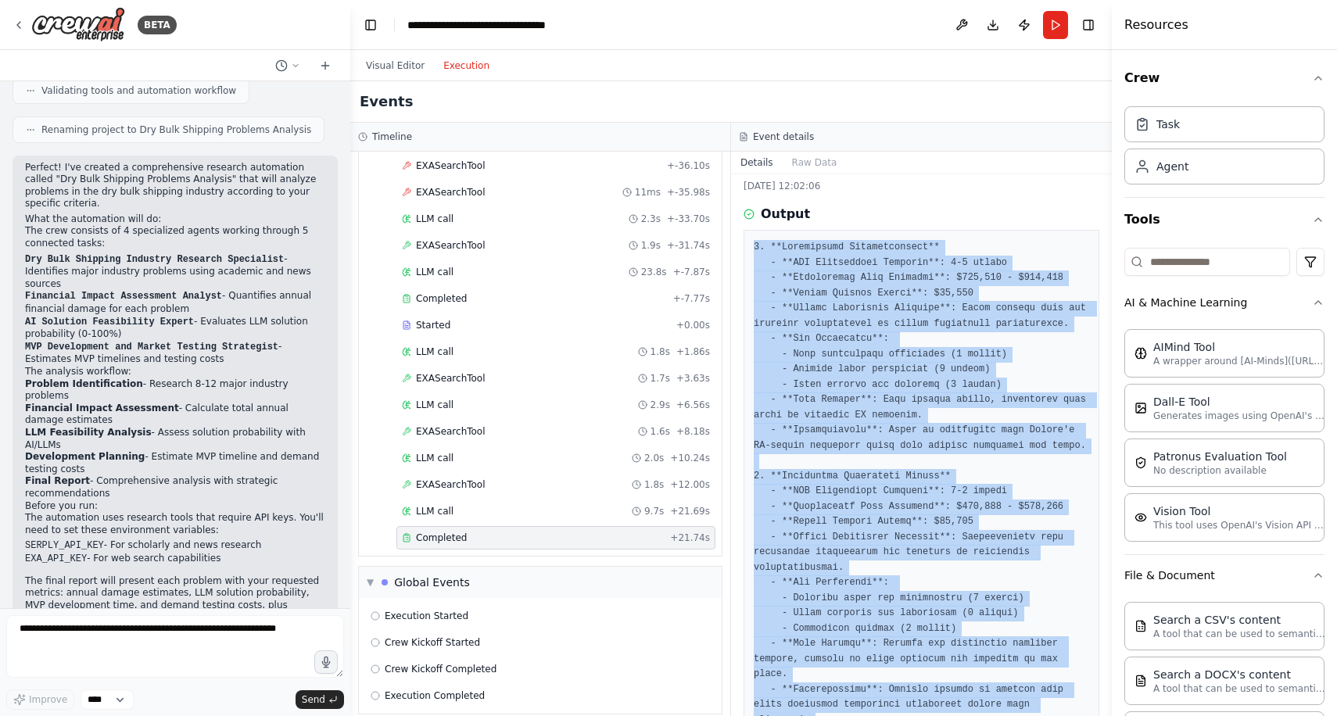
scroll to position [0, 0]
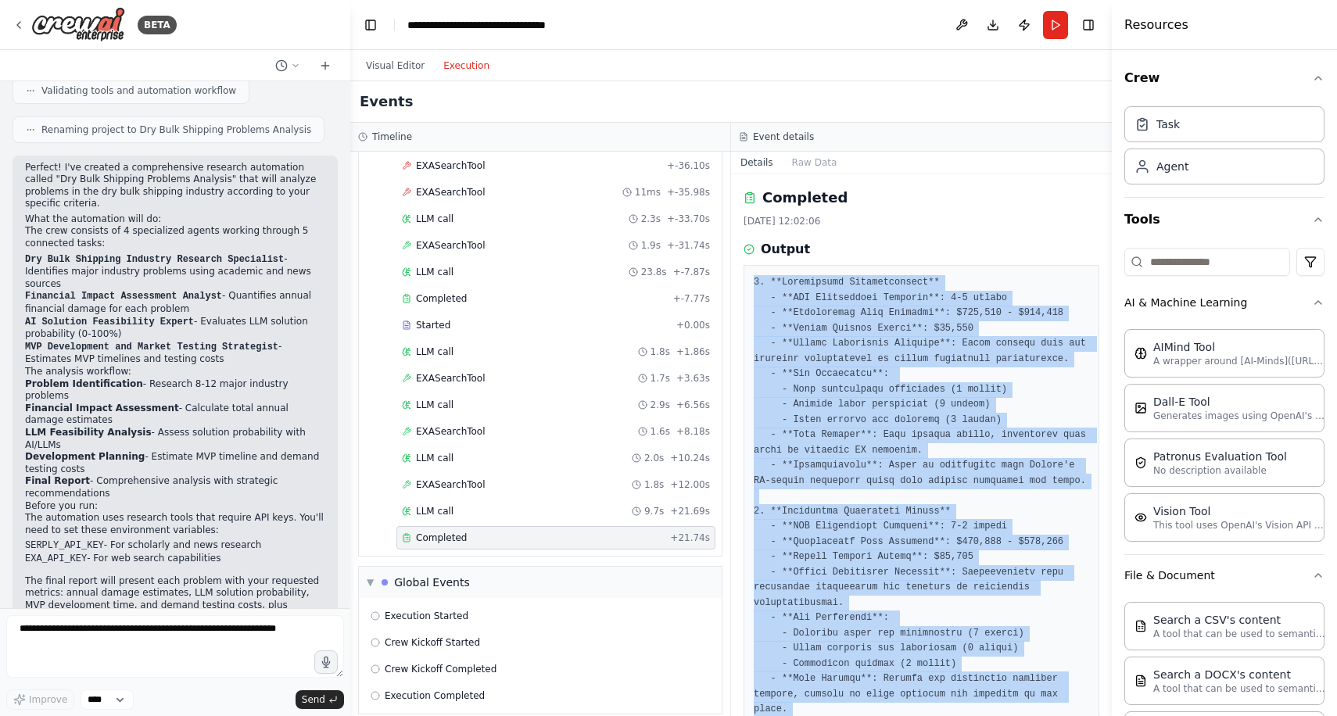
click at [845, 134] on div "Event details" at bounding box center [921, 137] width 365 height 13
